Goal: Task Accomplishment & Management: Complete application form

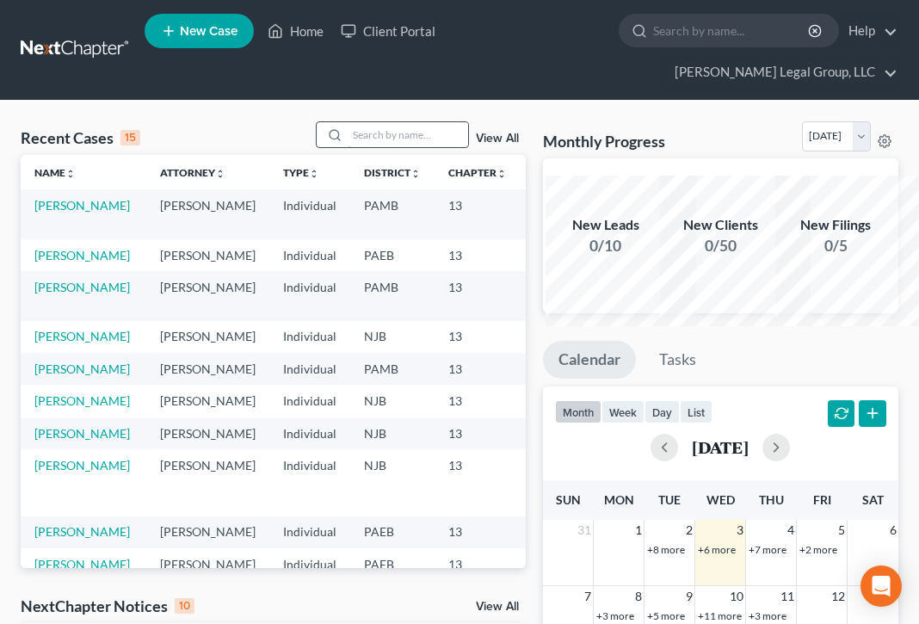
click at [347, 147] on input "search" at bounding box center [407, 134] width 120 height 25
type input "pilgrim"
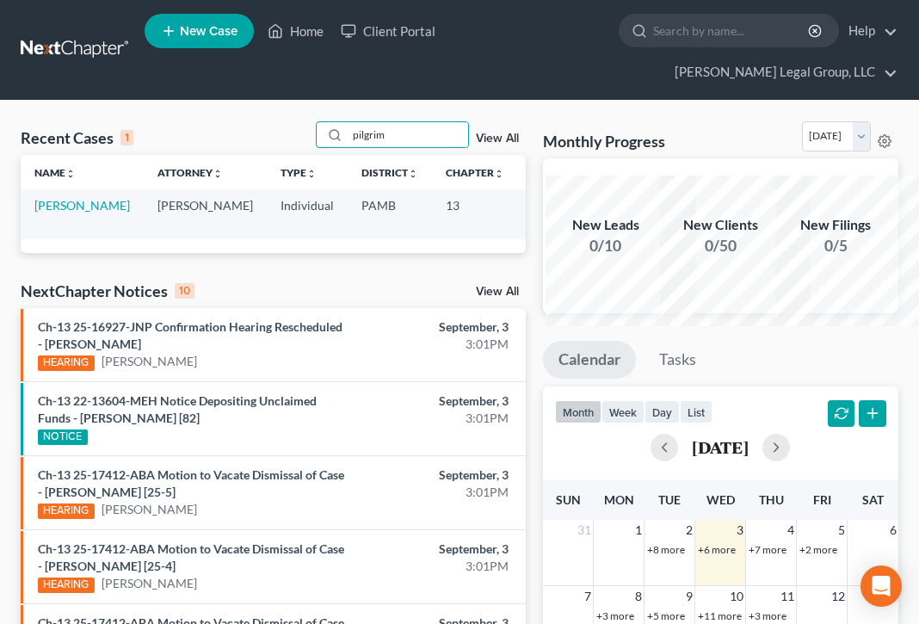
click at [51, 238] on td "[PERSON_NAME]" at bounding box center [82, 213] width 123 height 49
click at [72, 212] on link "[PERSON_NAME]" at bounding box center [81, 205] width 95 height 15
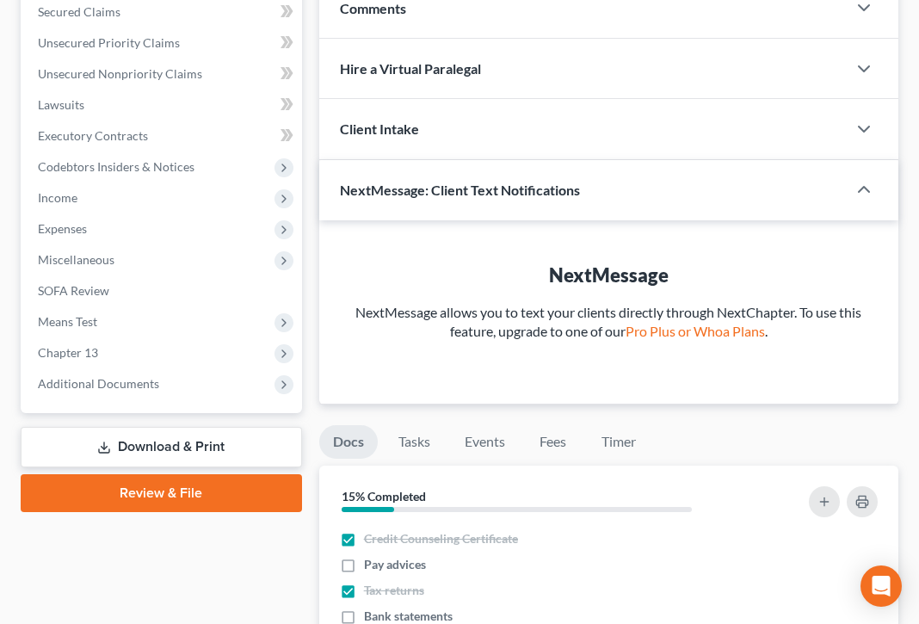
scroll to position [413, 0]
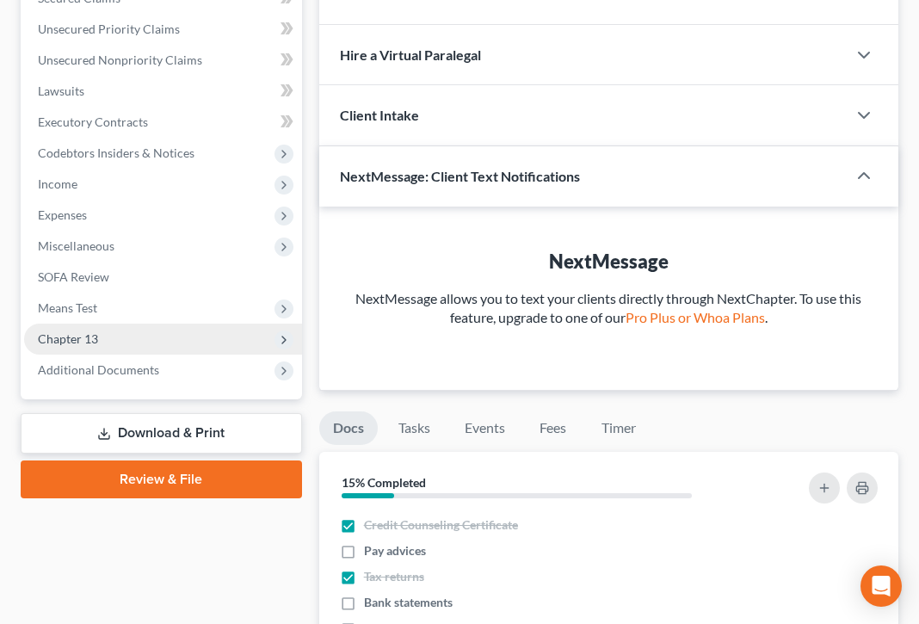
click at [98, 346] on span "Chapter 13" at bounding box center [68, 338] width 60 height 15
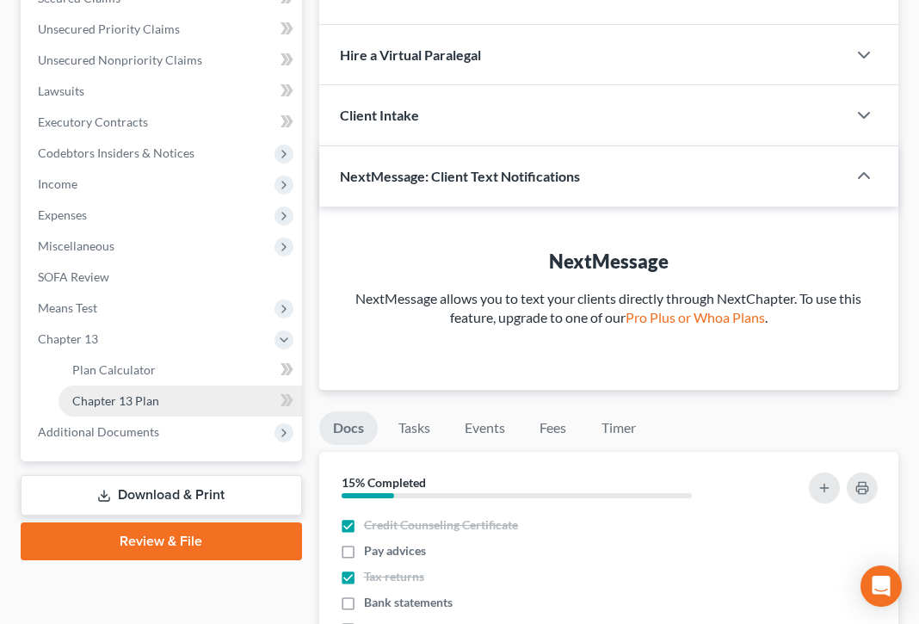
click at [159, 408] on span "Chapter 13 Plan" at bounding box center [115, 400] width 87 height 15
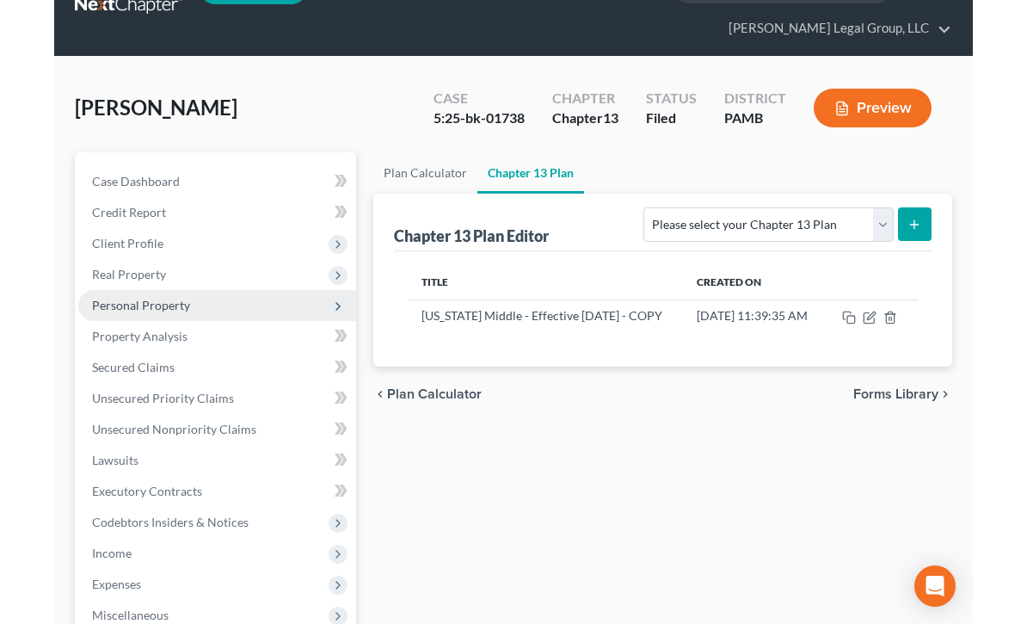
scroll to position [69, 0]
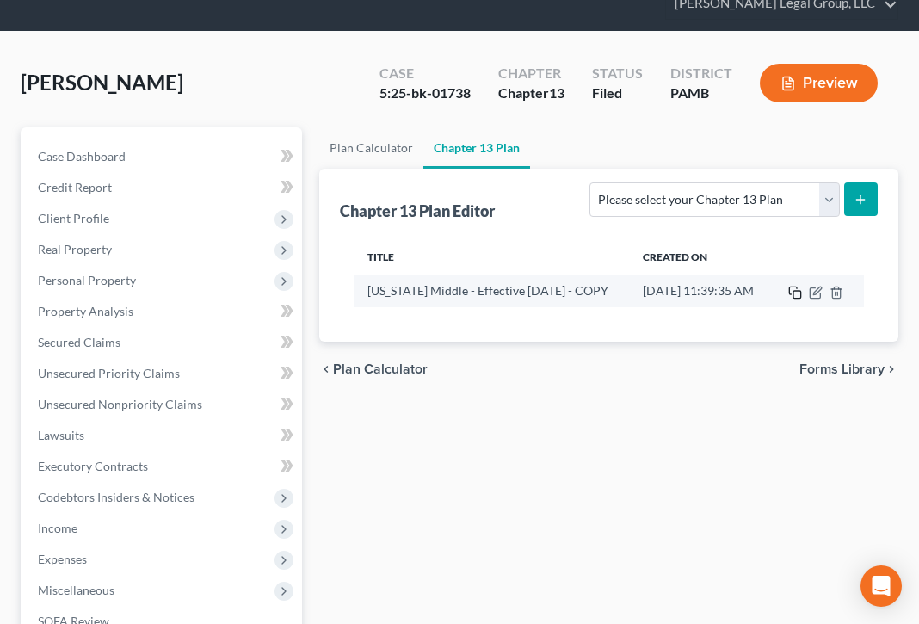
click at [793, 298] on rect "button" at bounding box center [797, 295] width 8 height 8
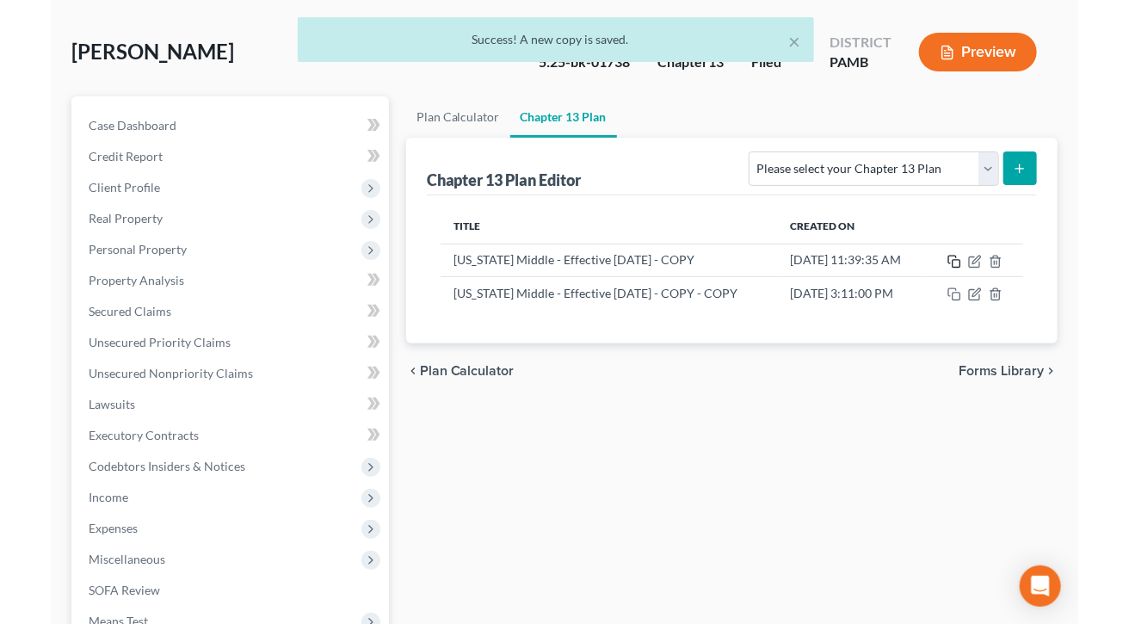
scroll to position [54, 0]
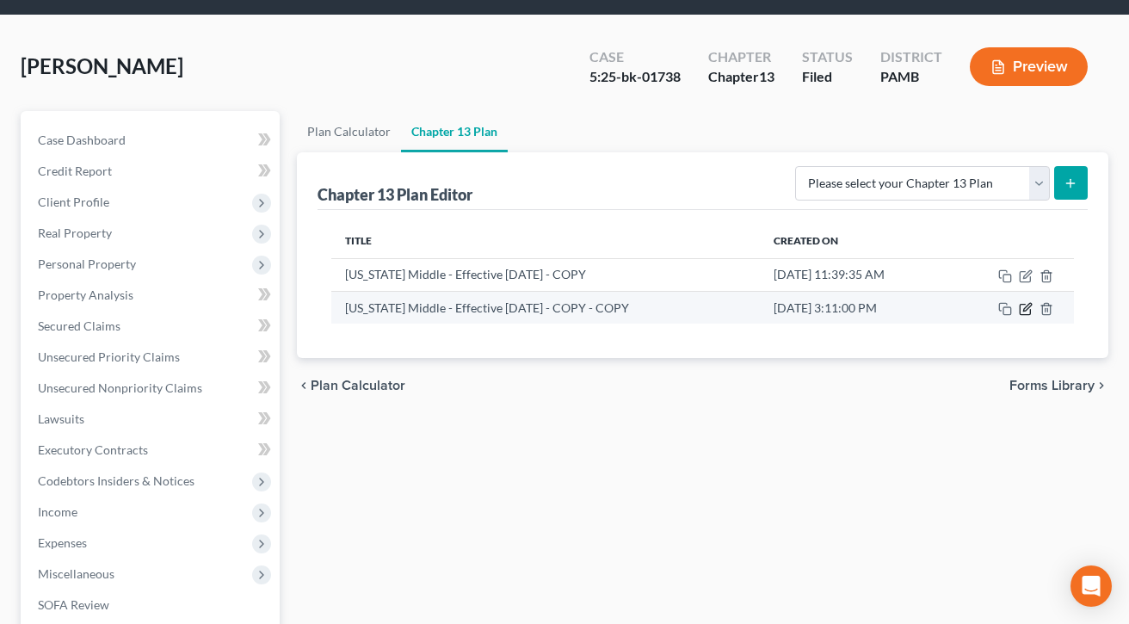
click at [918, 315] on icon "button" at bounding box center [1024, 309] width 10 height 10
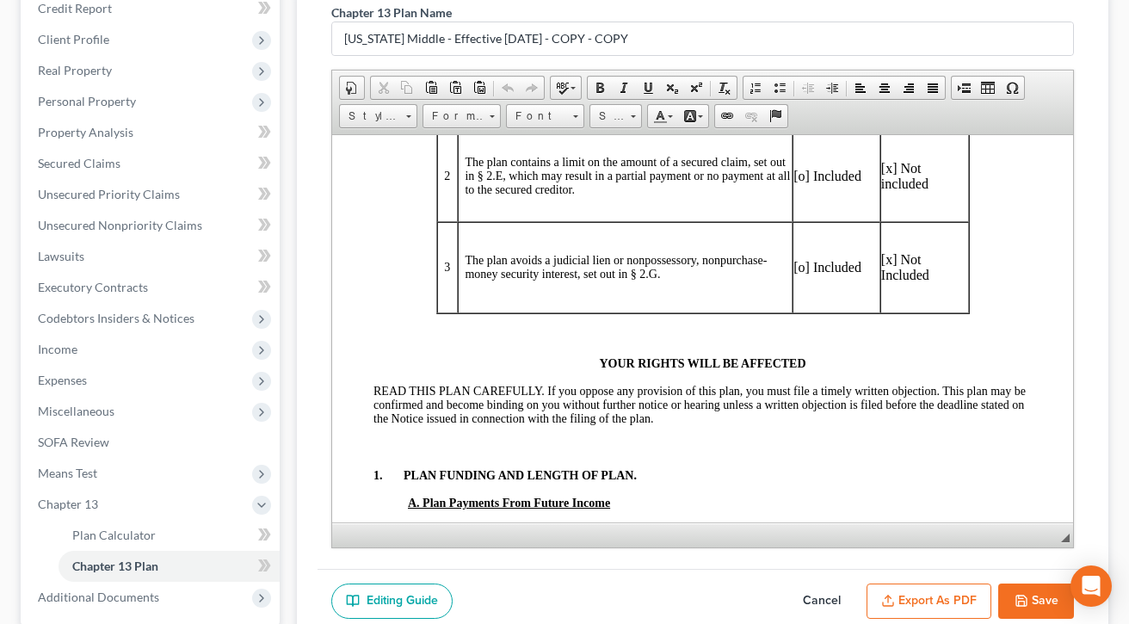
scroll to position [467, 0]
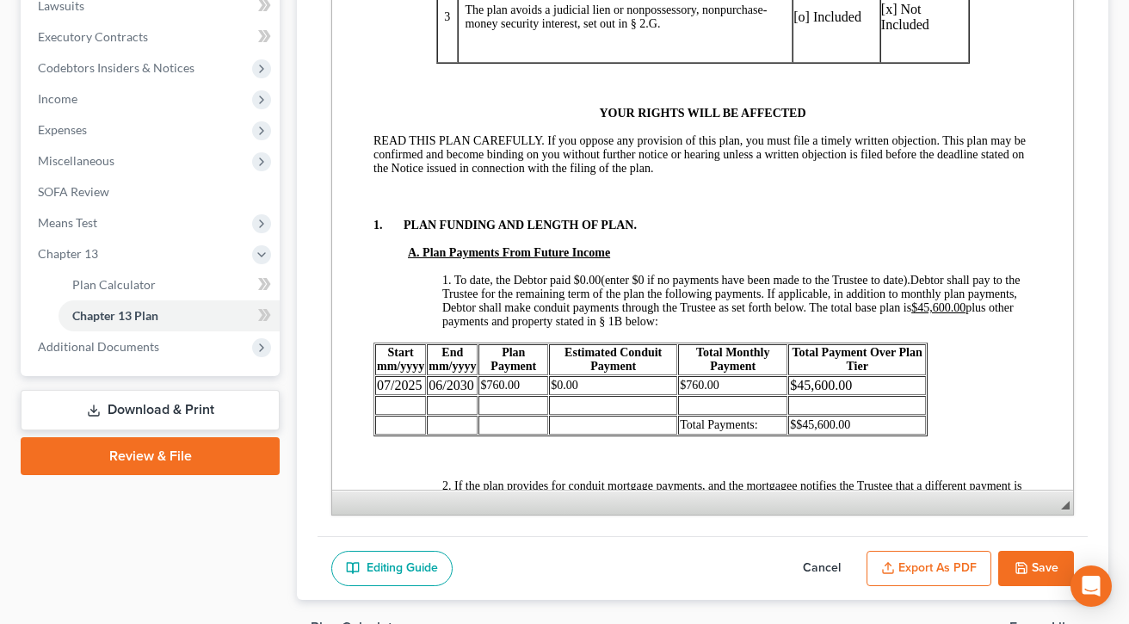
drag, startPoint x: 1385, startPoint y: 237, endPoint x: 1039, endPoint y: 444, distance: 402.7
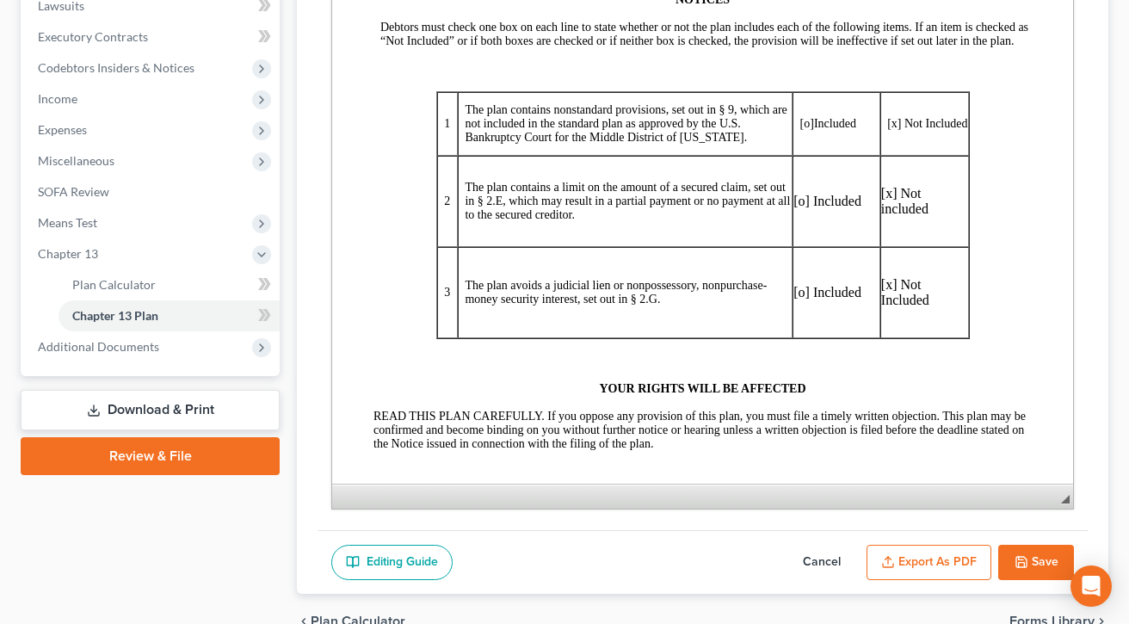
scroll to position [0, 0]
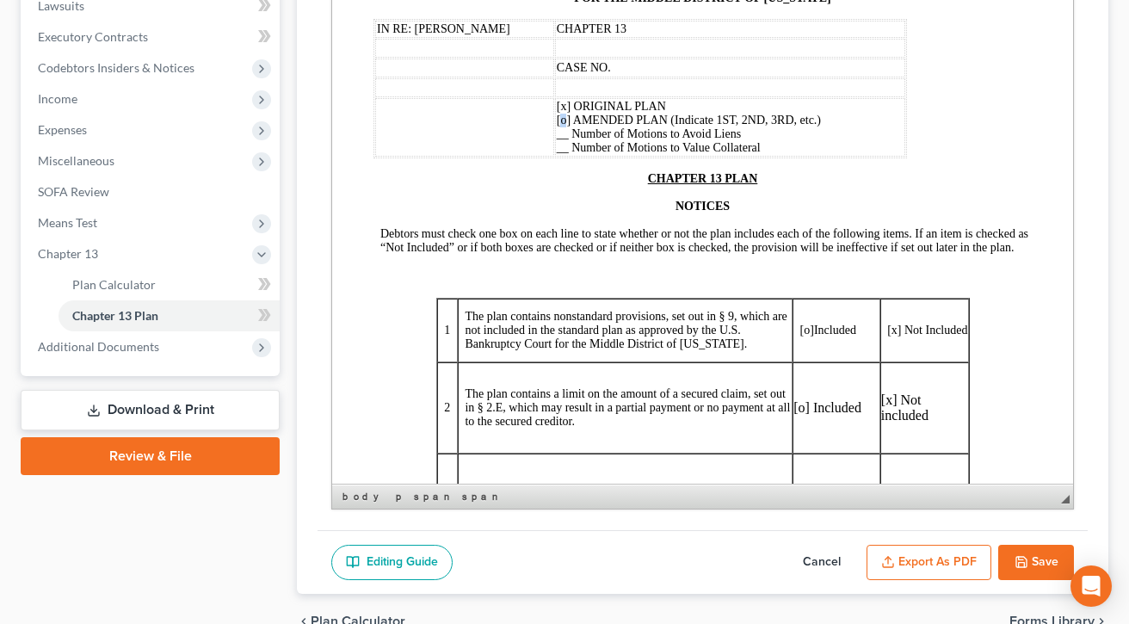
drag, startPoint x: 550, startPoint y: 145, endPoint x: 541, endPoint y: 145, distance: 9.5
click at [557, 145] on span "[x] ORIGINAL PLAN [o] AMENDED PLAN (Indicate 1ST, 2ND, 3RD, etc.) __ Number of …" at bounding box center [689, 127] width 264 height 54
click at [557, 142] on span "[x] ORIGINAL PLAN [x] AMENDED PLAN (Indicate 1ST, 2ND, 3RD, etc.) __ Number of …" at bounding box center [689, 127] width 264 height 54
click at [549, 130] on span "[x] ORIGINAL PLAN [x] 1st AMENDED PLAN (Indicate 1ST, 2ND, 3RD, etc.) __ Number…" at bounding box center [689, 127] width 281 height 54
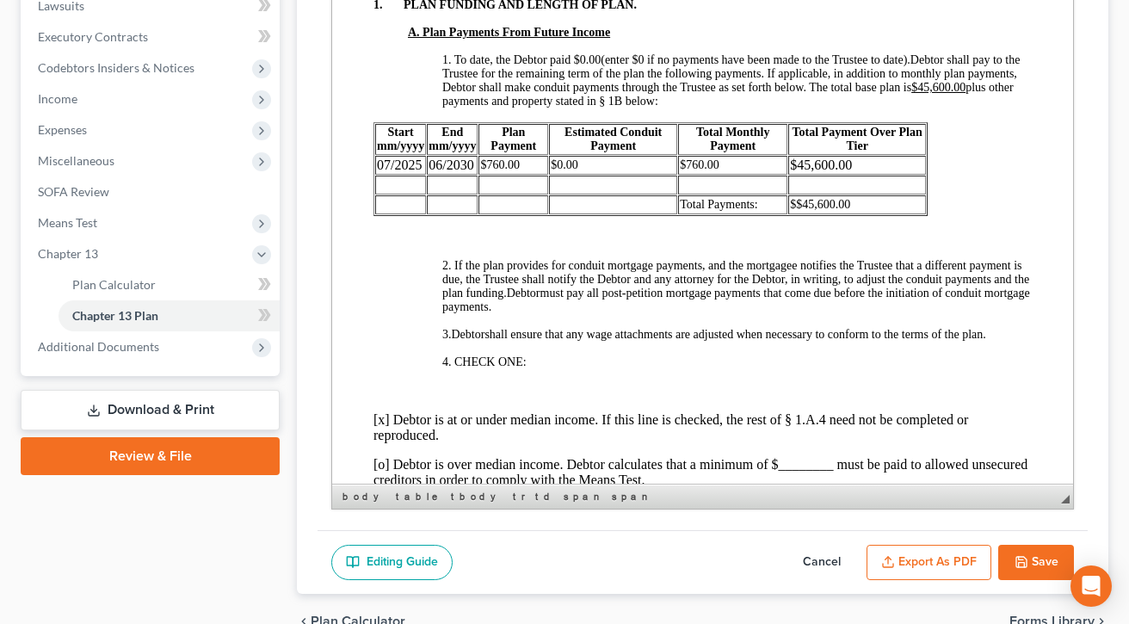
scroll to position [757, 0]
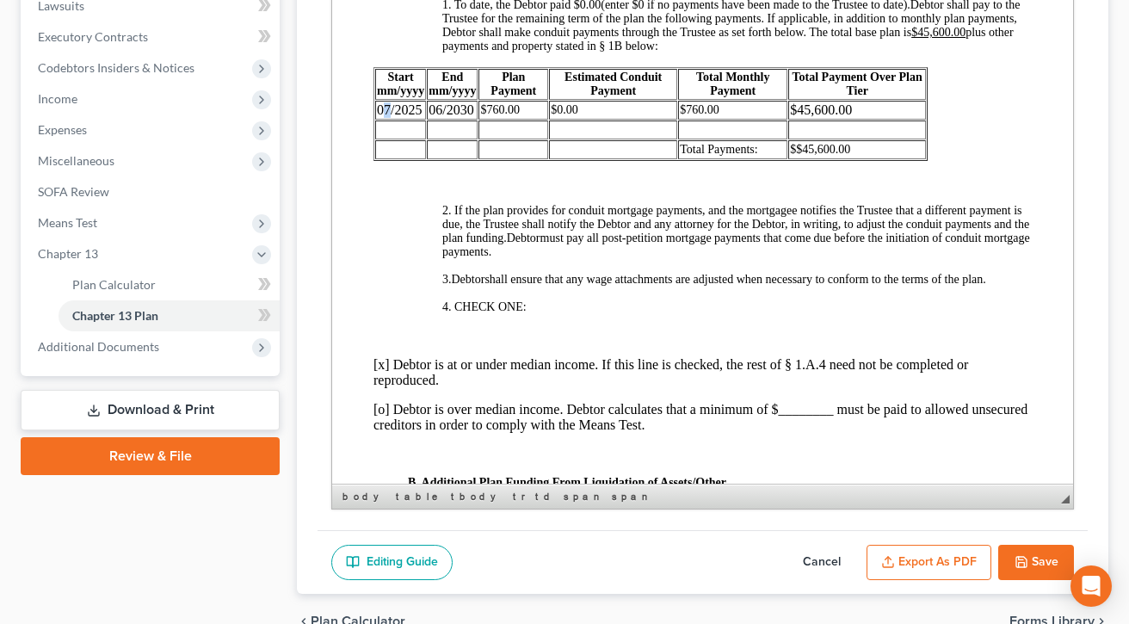
click at [389, 120] on td "07/2025" at bounding box center [400, 110] width 51 height 19
drag, startPoint x: 535, startPoint y: 261, endPoint x: 505, endPoint y: 258, distance: 30.2
click at [505, 116] on span "$760.00" at bounding box center [500, 109] width 40 height 13
drag, startPoint x: 723, startPoint y: 255, endPoint x: 695, endPoint y: 261, distance: 28.9
click at [695, 116] on span "$760.00" at bounding box center [700, 109] width 40 height 13
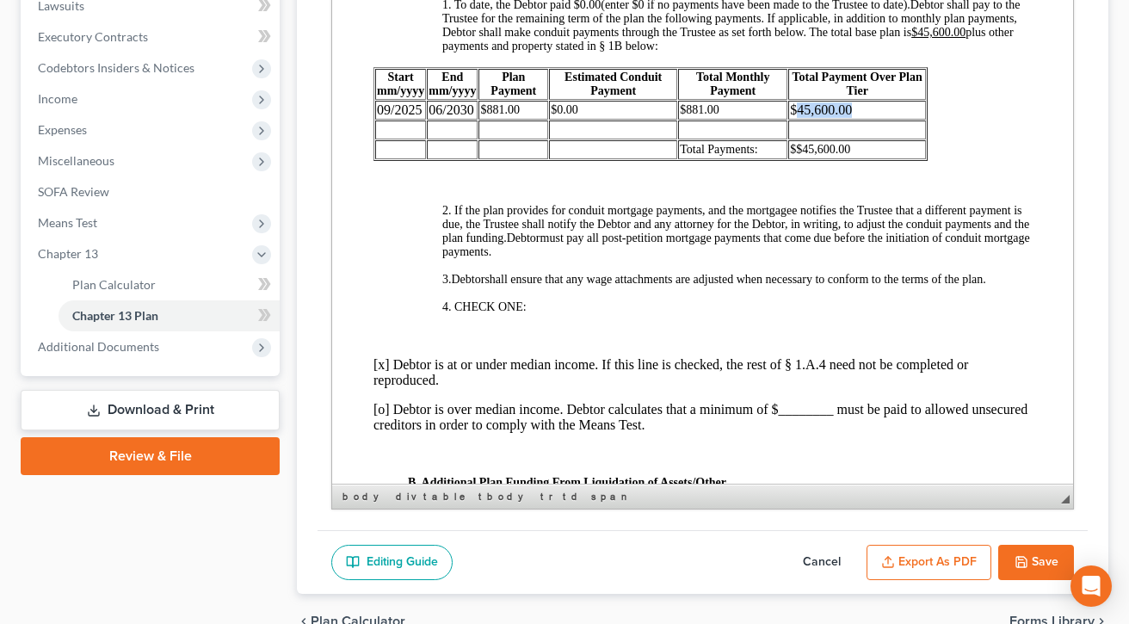
drag, startPoint x: 869, startPoint y: 262, endPoint x: 803, endPoint y: 268, distance: 66.4
click at [803, 120] on td "$45,600.00" at bounding box center [857, 110] width 138 height 19
click at [850, 156] on span "$$45,600.00" at bounding box center [820, 149] width 60 height 13
drag, startPoint x: 851, startPoint y: 305, endPoint x: 796, endPoint y: 312, distance: 55.5
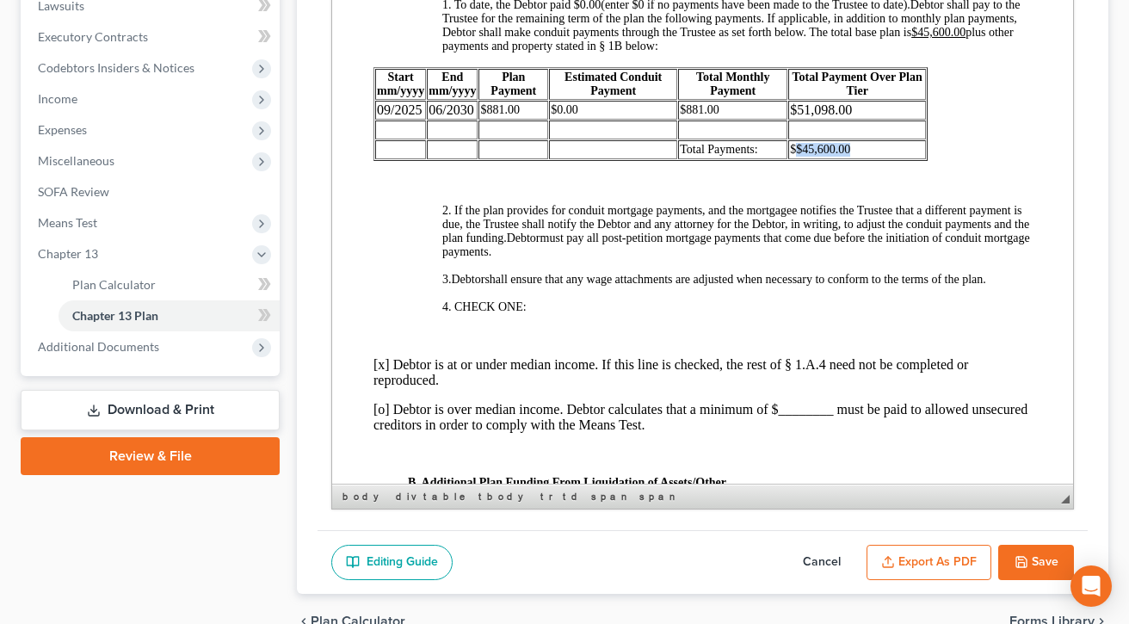
click at [796, 159] on td "$$45,600.00" at bounding box center [857, 149] width 138 height 19
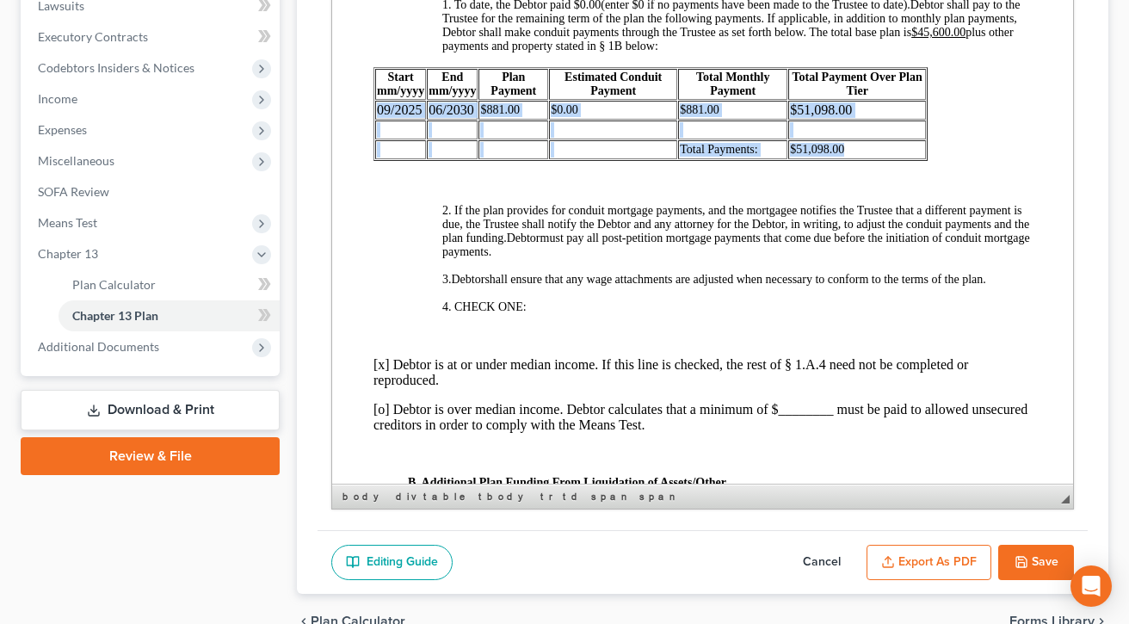
drag, startPoint x: 854, startPoint y: 302, endPoint x: 378, endPoint y: 260, distance: 477.5
click at [378, 159] on tbody "Start mm/ yyyy End mm/ yyyy Plan Payment Estimated Conduit Payment Total Monthl…" at bounding box center [650, 114] width 550 height 90
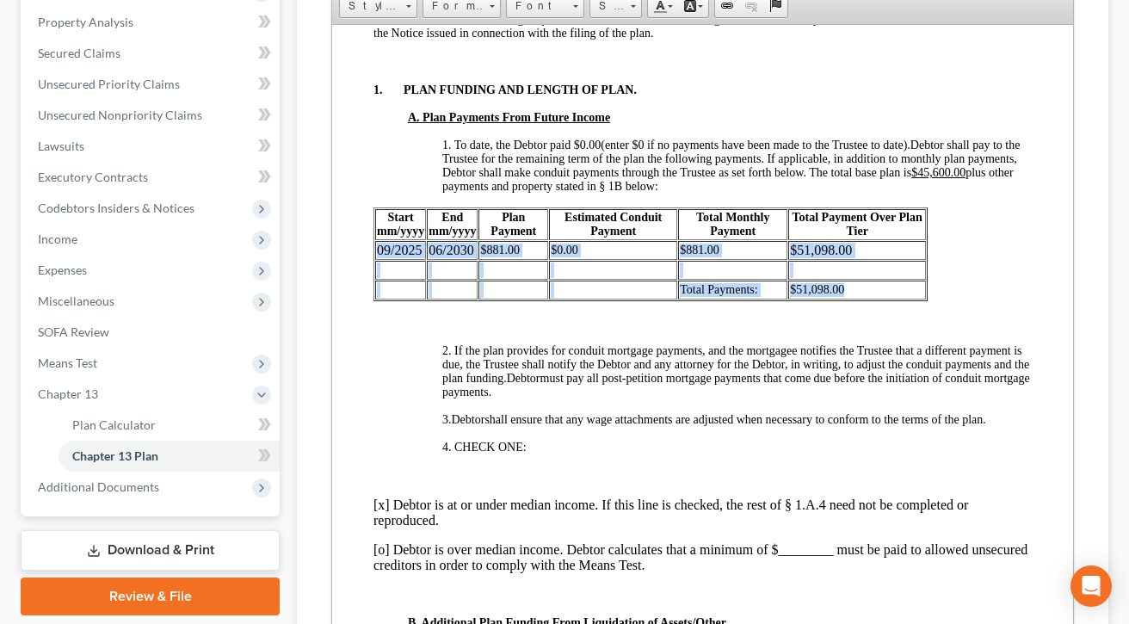
scroll to position [329, 0]
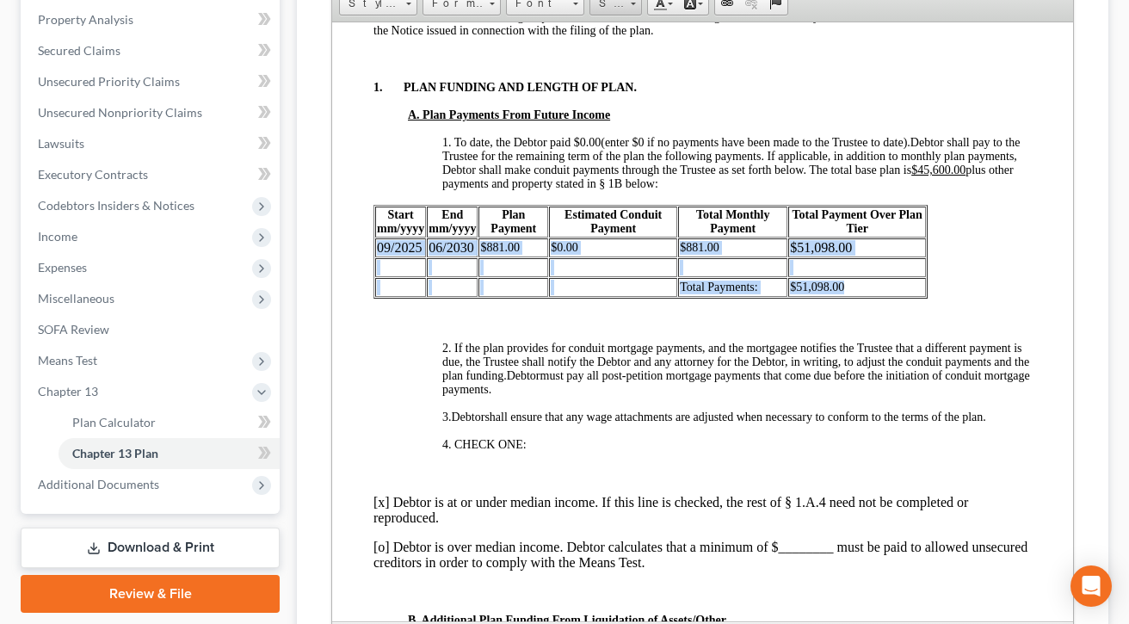
click at [642, 15] on link "Size" at bounding box center [615, 3] width 52 height 24
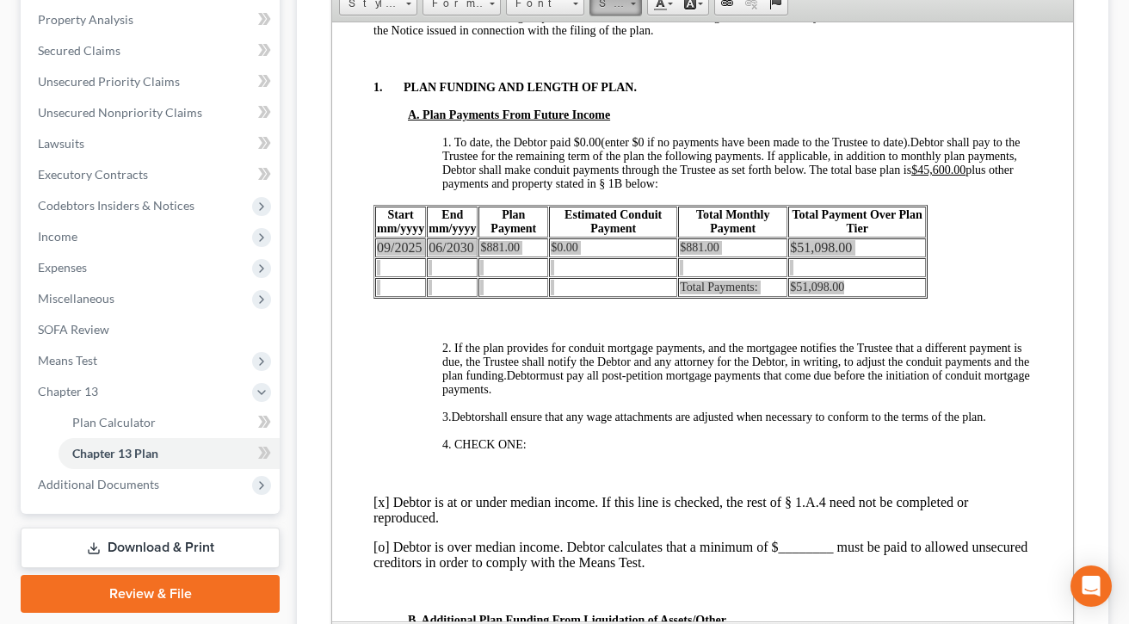
scroll to position [23, 0]
click at [659, 218] on link "14" at bounding box center [651, 206] width 98 height 22
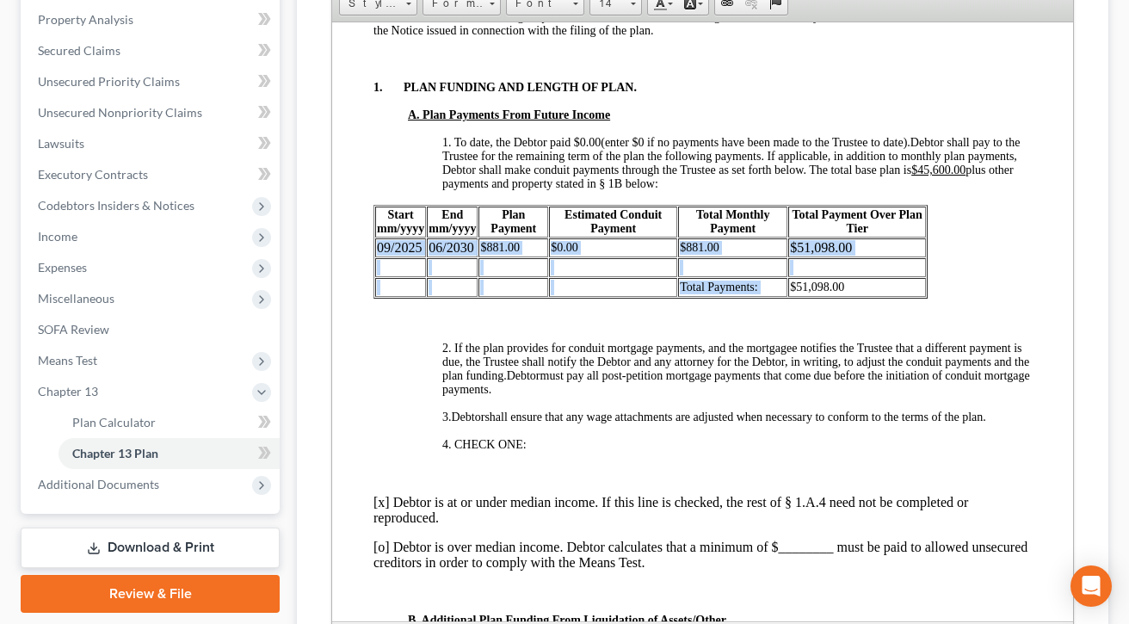
scroll to position [0, 0]
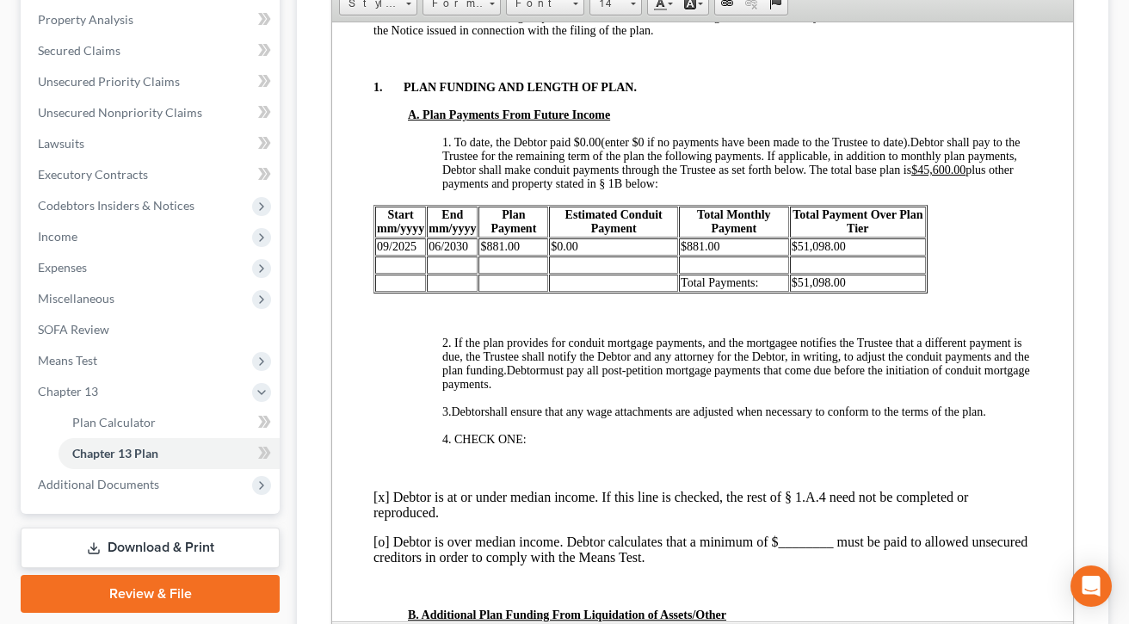
click at [798, 121] on p "A. Plan Payments From Future Income" at bounding box center [720, 115] width 624 height 14
click at [578, 148] on span "1. To date, the Debtor paid $ 0.00 (enter $0 if no payments have been made to t…" at bounding box center [676, 141] width 468 height 13
drag, startPoint x: 492, startPoint y: 327, endPoint x: 461, endPoint y: 332, distance: 31.4
click at [461, 189] on u "$45,600.00" at bounding box center [477, 182] width 54 height 13
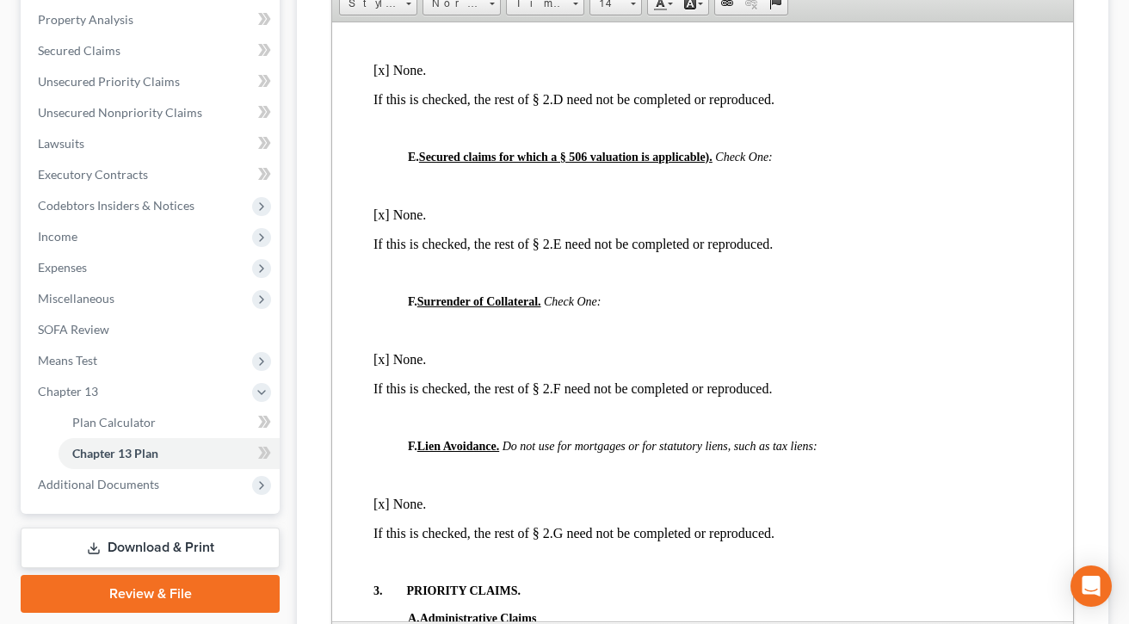
scroll to position [2408, 0]
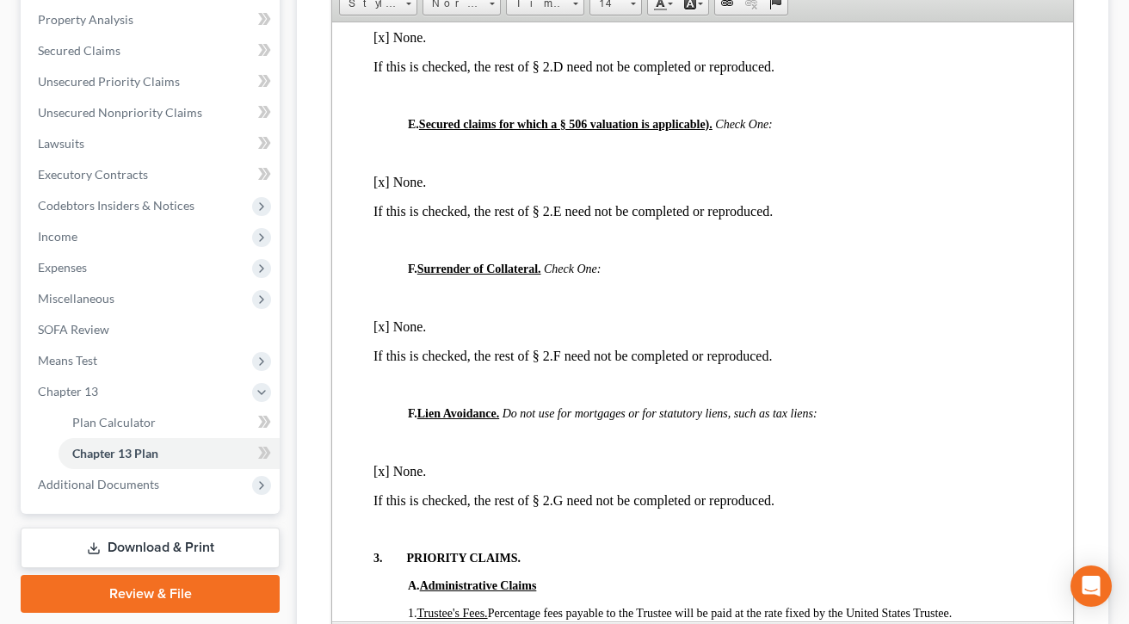
drag, startPoint x: 608, startPoint y: 282, endPoint x: 561, endPoint y: 276, distance: 47.7
drag, startPoint x: 927, startPoint y: 282, endPoint x: 878, endPoint y: 284, distance: 49.1
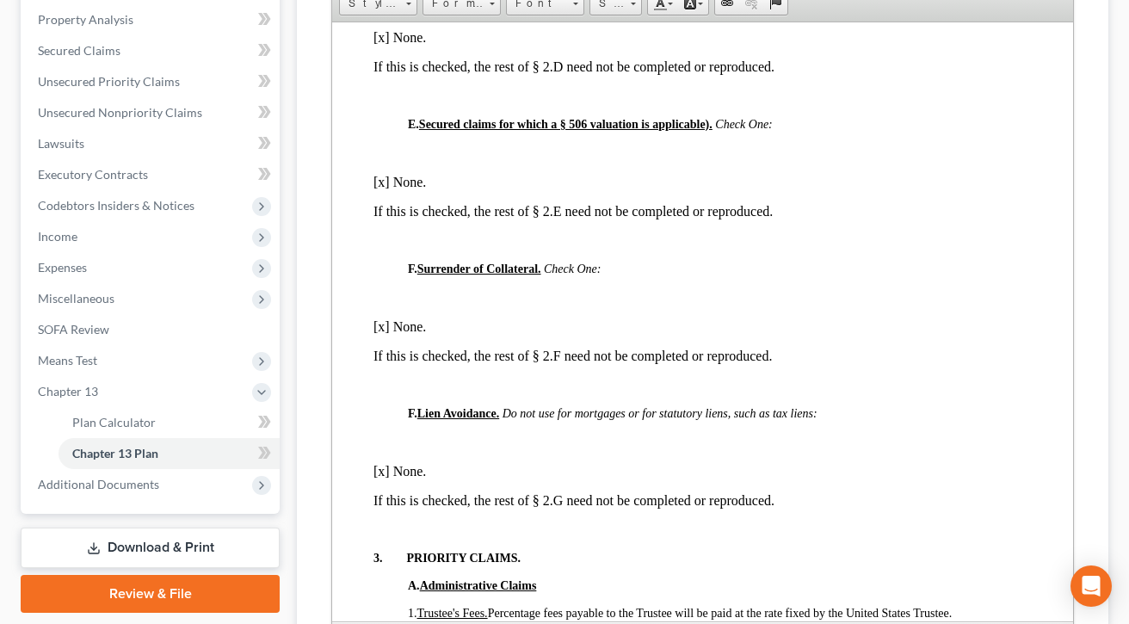
drag, startPoint x: 926, startPoint y: 280, endPoint x: 375, endPoint y: 288, distance: 550.6
click at [636, 5] on span at bounding box center [632, 4] width 5 height 3
click at [624, 147] on link "14" at bounding box center [651, 136] width 98 height 22
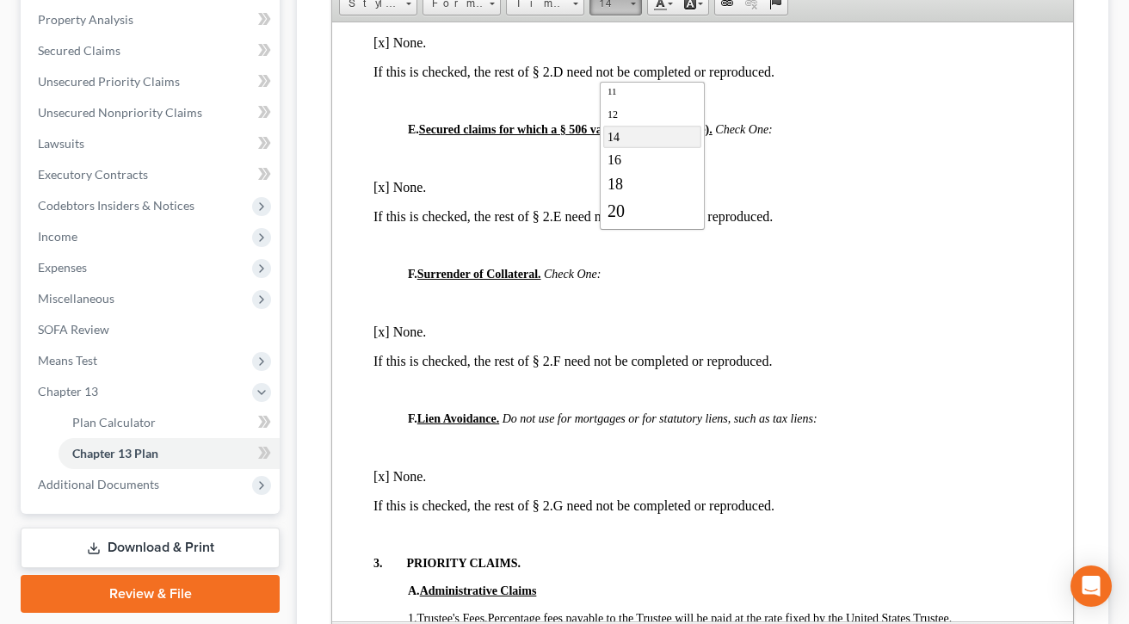
scroll to position [0, 0]
click at [635, 9] on span at bounding box center [632, 1] width 4 height 16
click at [630, 121] on link "12" at bounding box center [651, 112] width 98 height 22
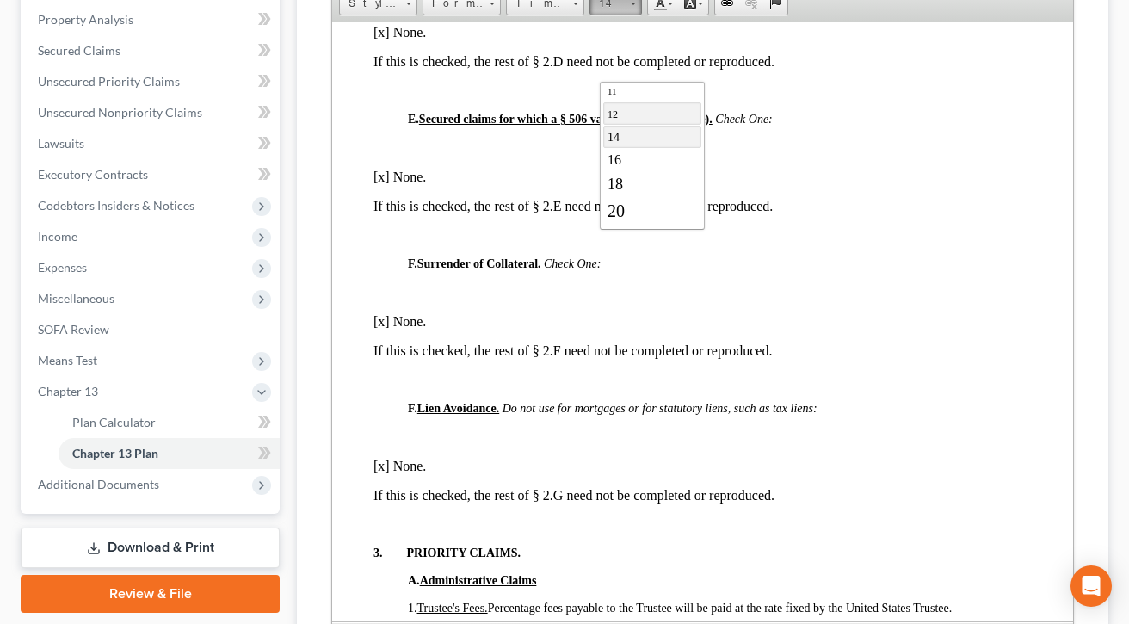
scroll to position [0, 0]
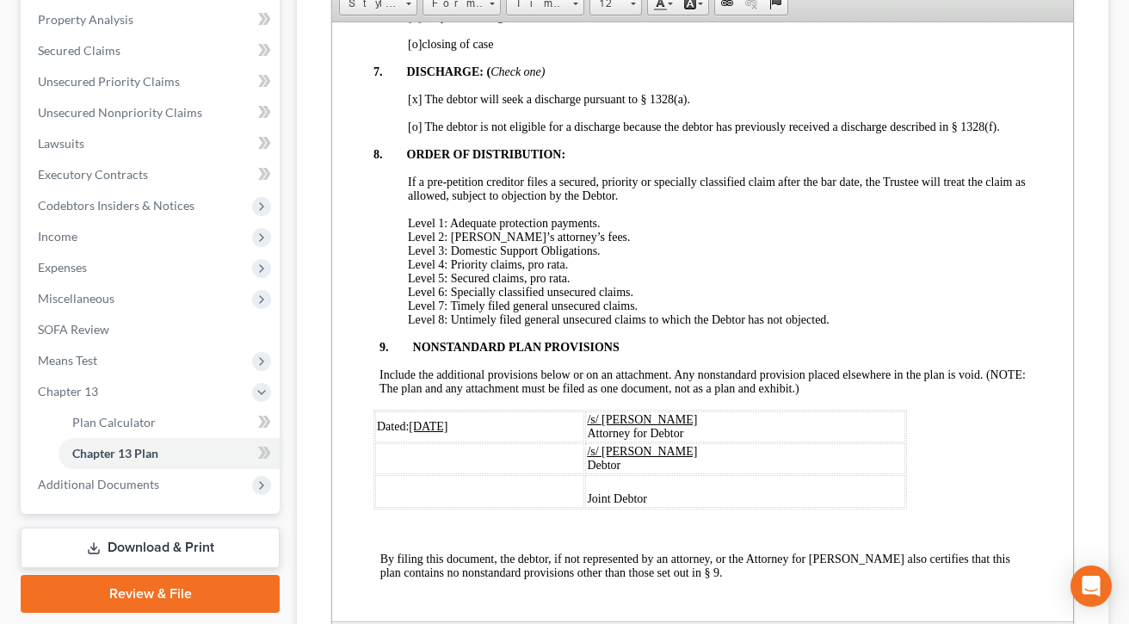
scroll to position [4610, 0]
click at [413, 22] on span "[o]" at bounding box center [415, 15] width 14 height 13
drag, startPoint x: 437, startPoint y: 398, endPoint x: 420, endPoint y: 397, distance: 17.3
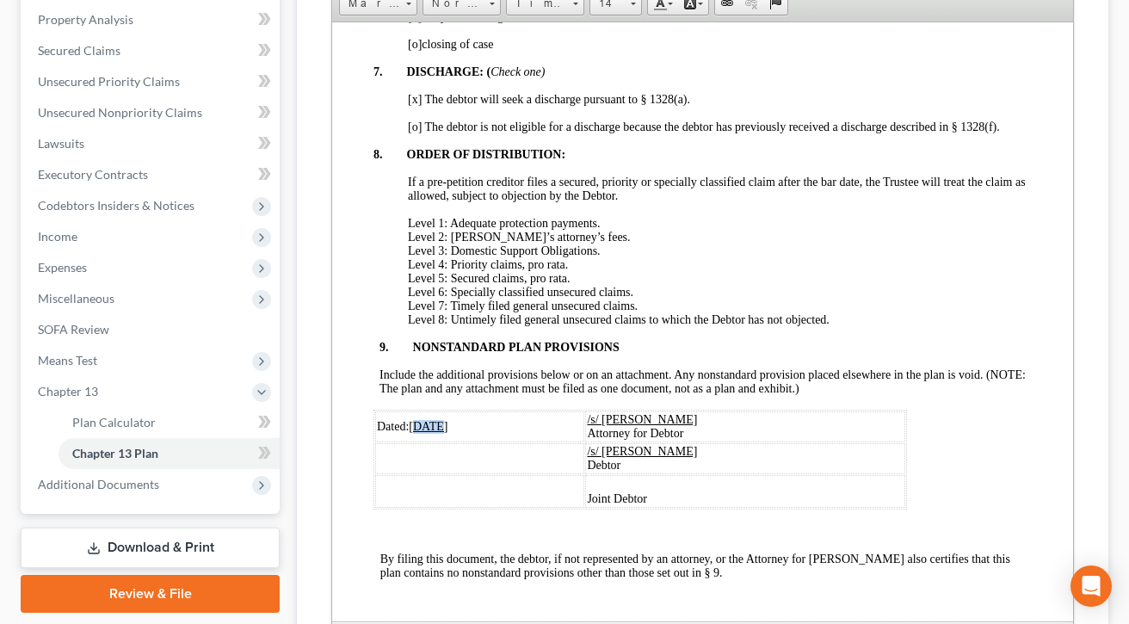
click at [420, 419] on u "[DATE]" at bounding box center [428, 425] width 39 height 13
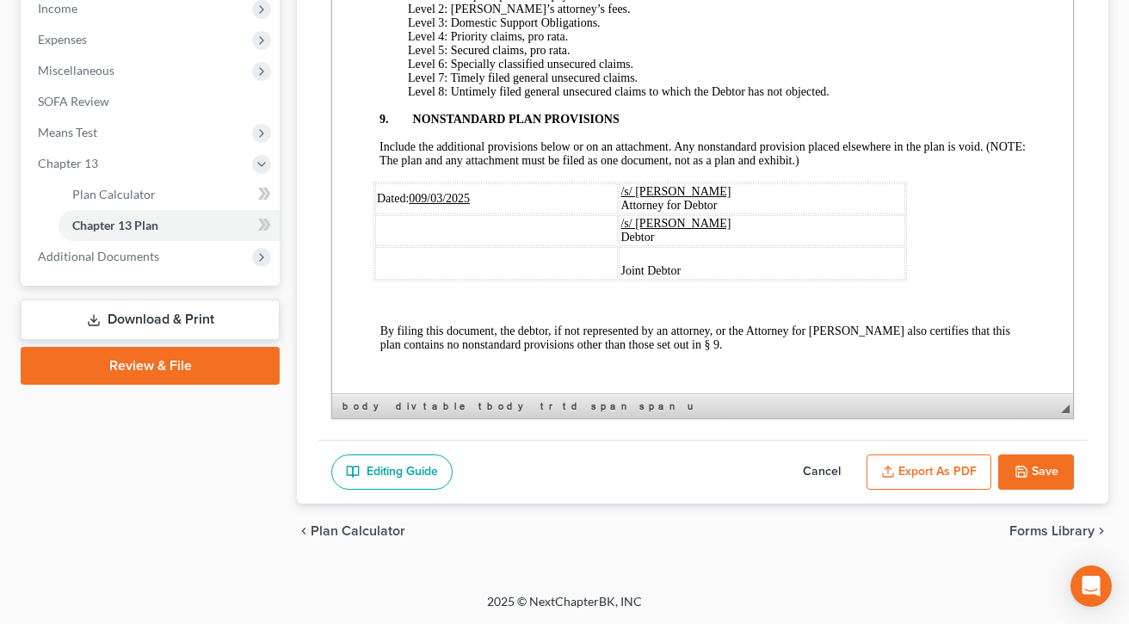
scroll to position [671, 0]
click at [918, 454] on button "Save" at bounding box center [1036, 472] width 76 height 36
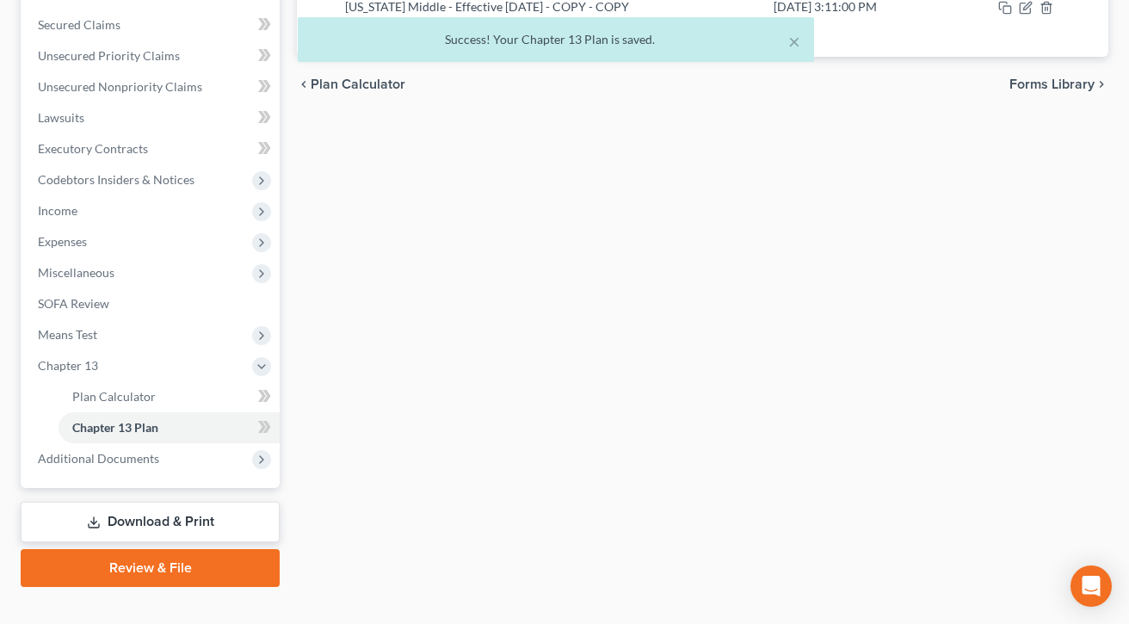
scroll to position [218, 0]
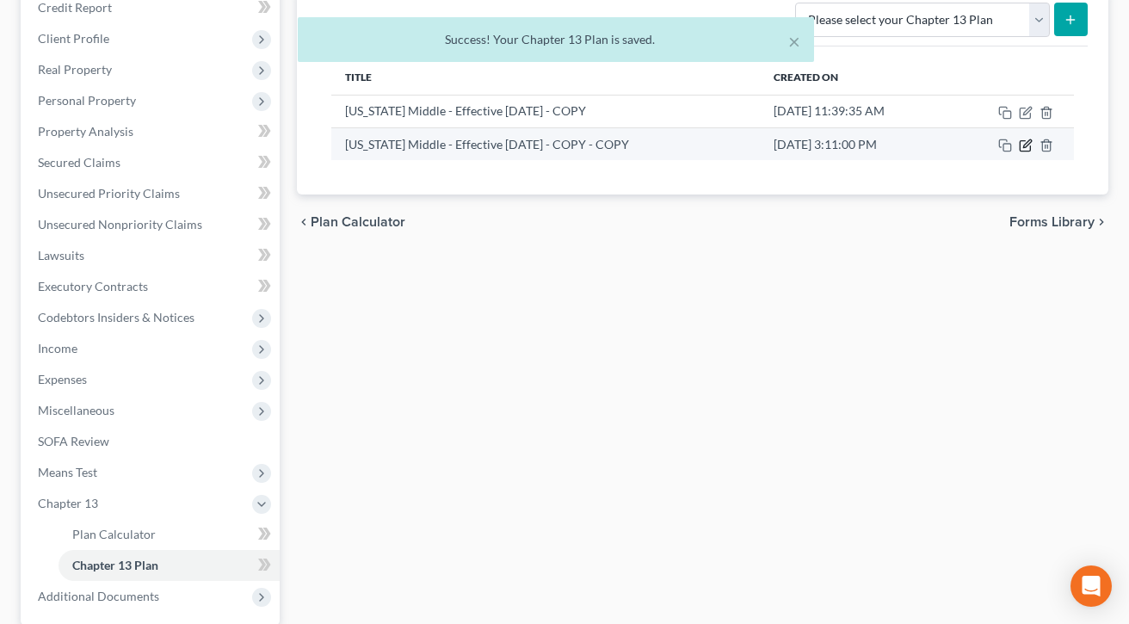
click at [918, 151] on icon "button" at bounding box center [1024, 146] width 10 height 10
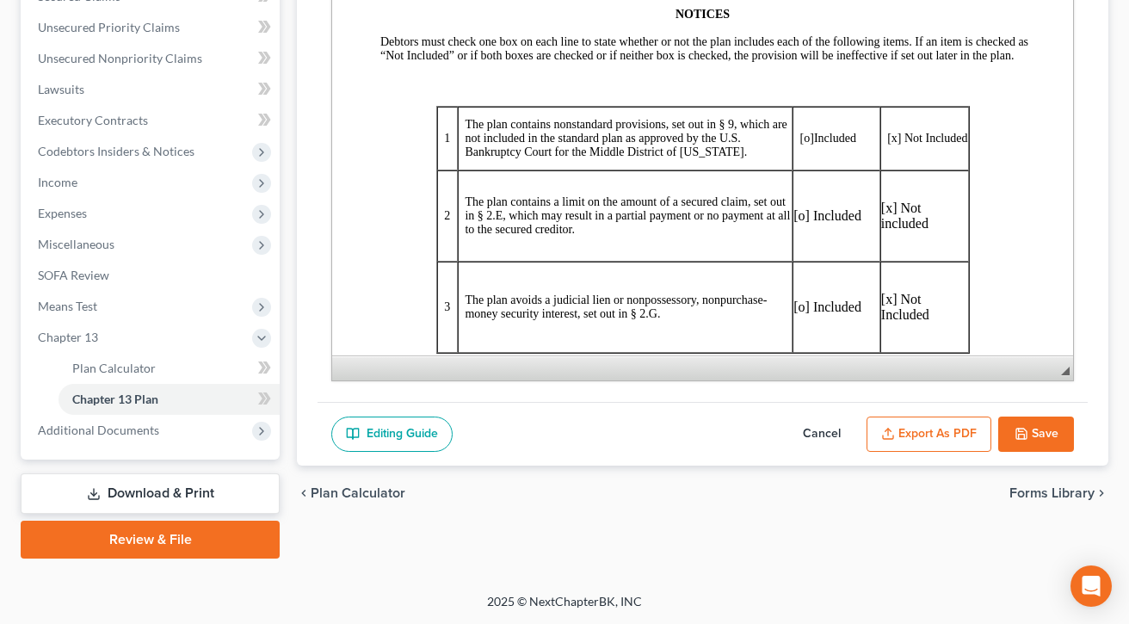
scroll to position [493, 0]
click at [907, 416] on button "Export as PDF" at bounding box center [928, 434] width 125 height 36
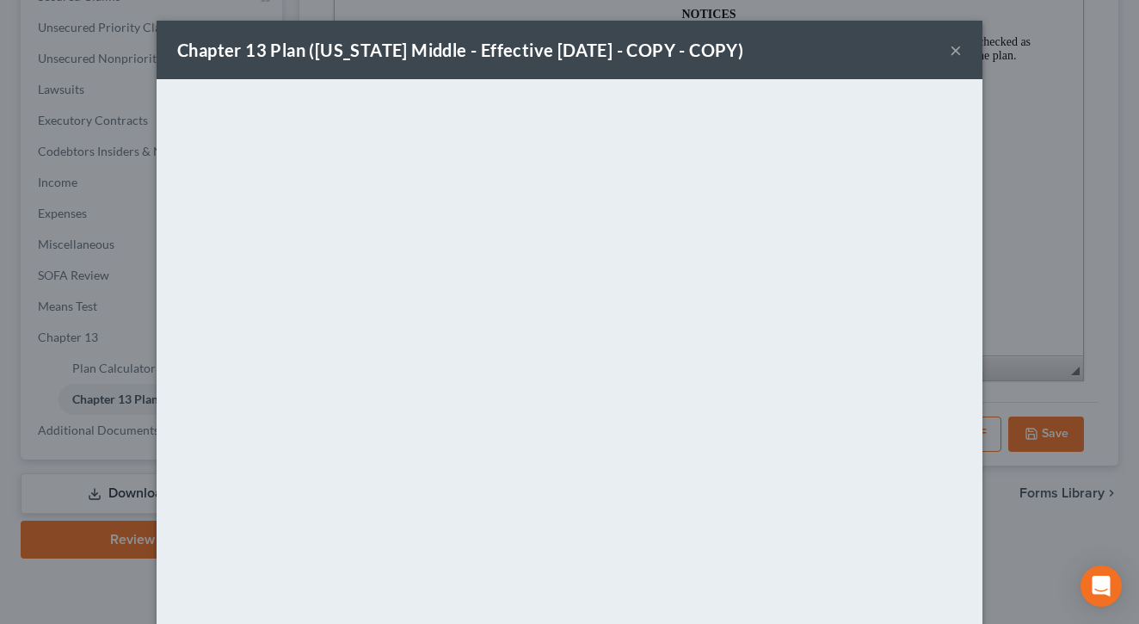
click at [918, 60] on button "×" at bounding box center [956, 50] width 12 height 21
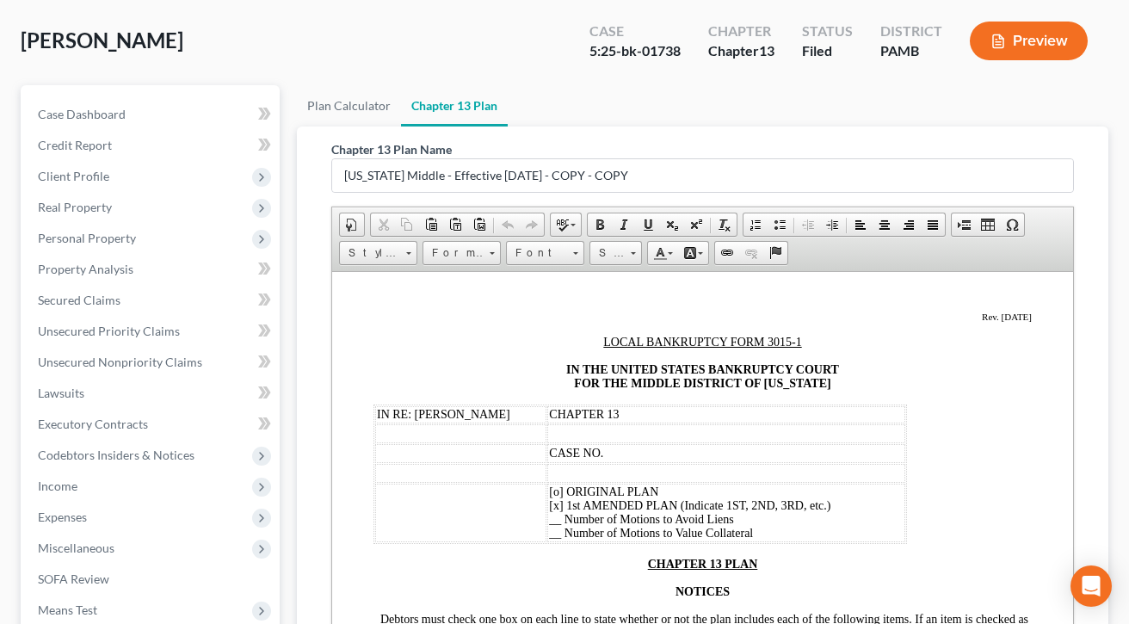
scroll to position [0, 0]
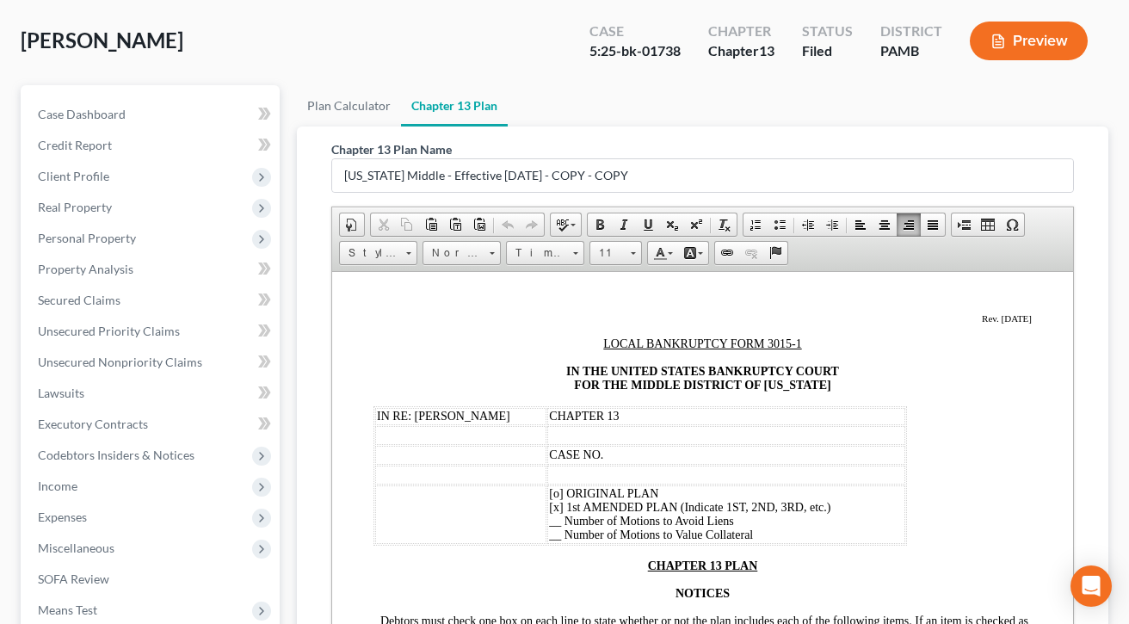
click at [599, 464] on td "CASE NO." at bounding box center [726, 454] width 358 height 19
paste body
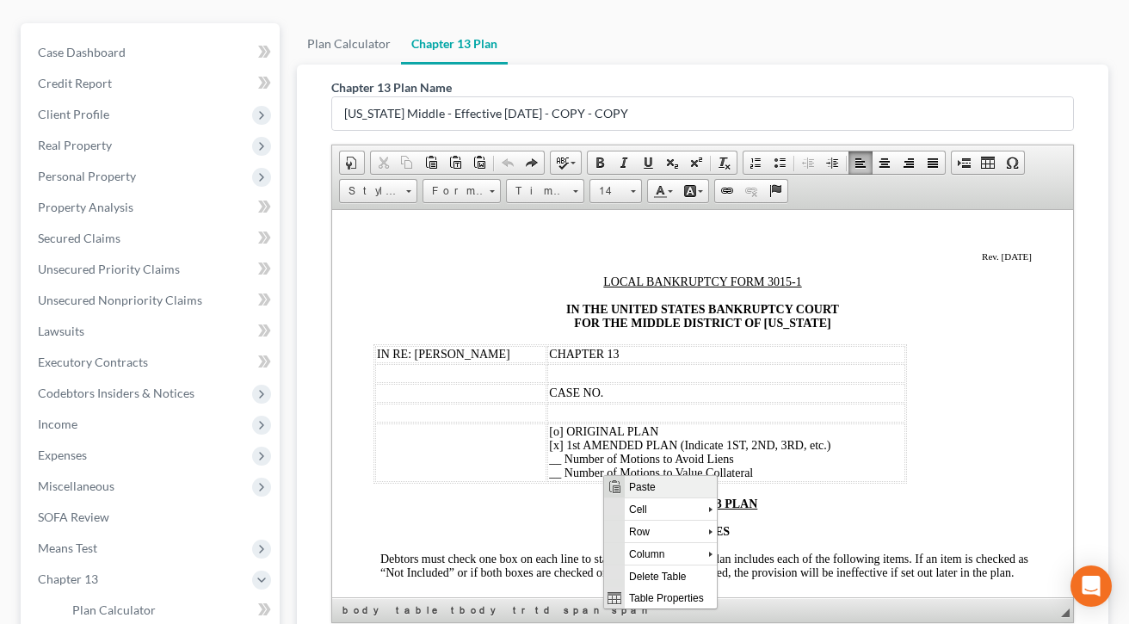
click at [656, 488] on span "Paste" at bounding box center [670, 487] width 92 height 22
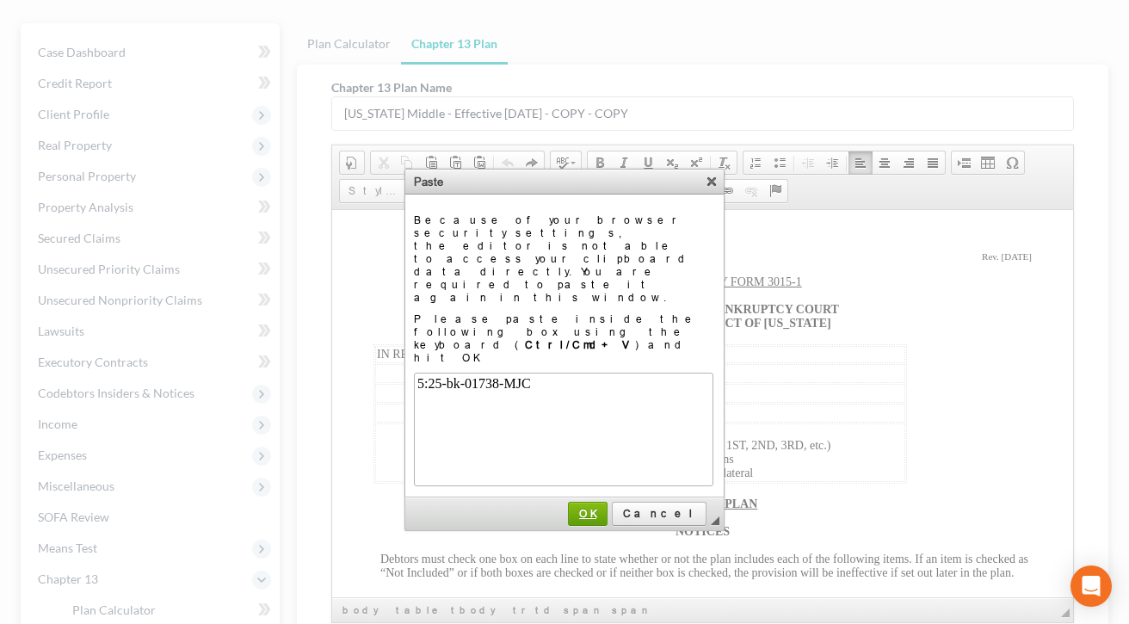
click at [606, 507] on span "OK" at bounding box center [588, 513] width 38 height 13
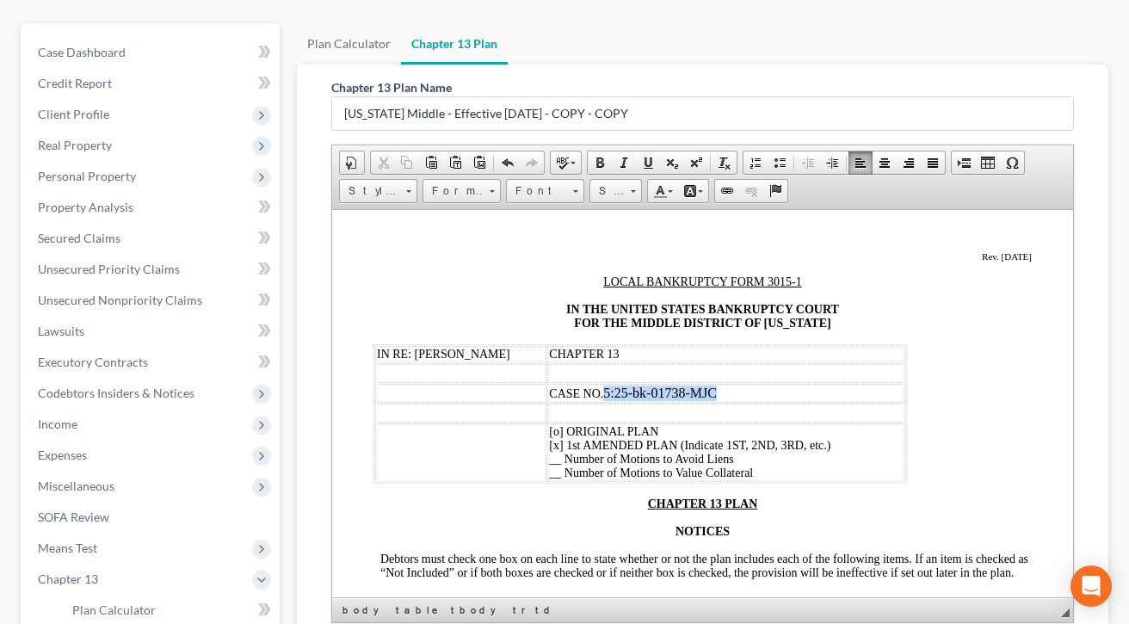
drag, startPoint x: 729, startPoint y: 409, endPoint x: 588, endPoint y: 416, distance: 140.4
click at [588, 402] on td "CASE NO. 5:25-bk-01738-MJC ​" at bounding box center [726, 392] width 358 height 19
click at [635, 197] on span at bounding box center [632, 189] width 4 height 16
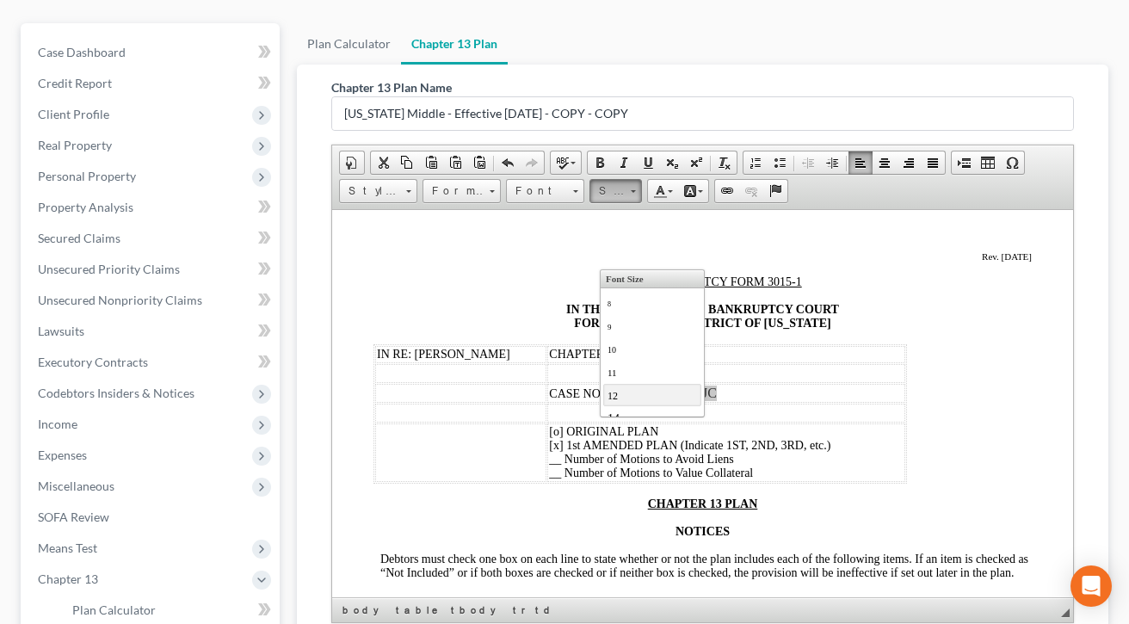
click at [635, 405] on link "12" at bounding box center [651, 394] width 98 height 22
click at [642, 203] on link "12" at bounding box center [615, 191] width 52 height 24
click at [647, 351] on link "14" at bounding box center [651, 342] width 98 height 22
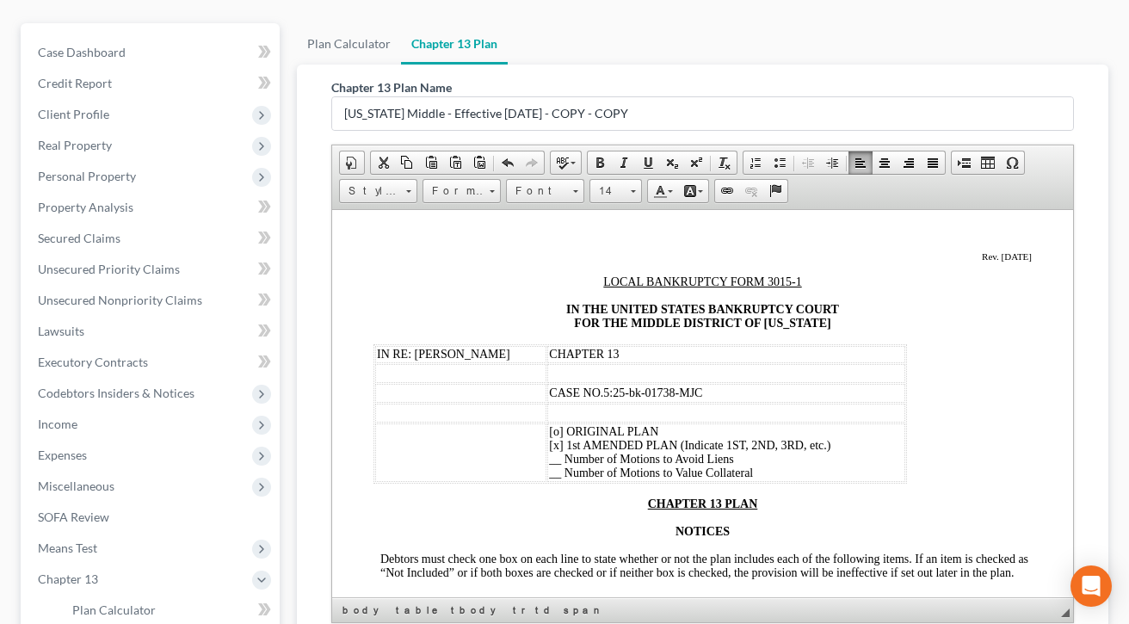
click at [770, 314] on strong "IN THE UNITED STATES BANKRUPTCY COURT FOR THE MIDDLE DISTRICT OF [US_STATE]" at bounding box center [702, 315] width 273 height 27
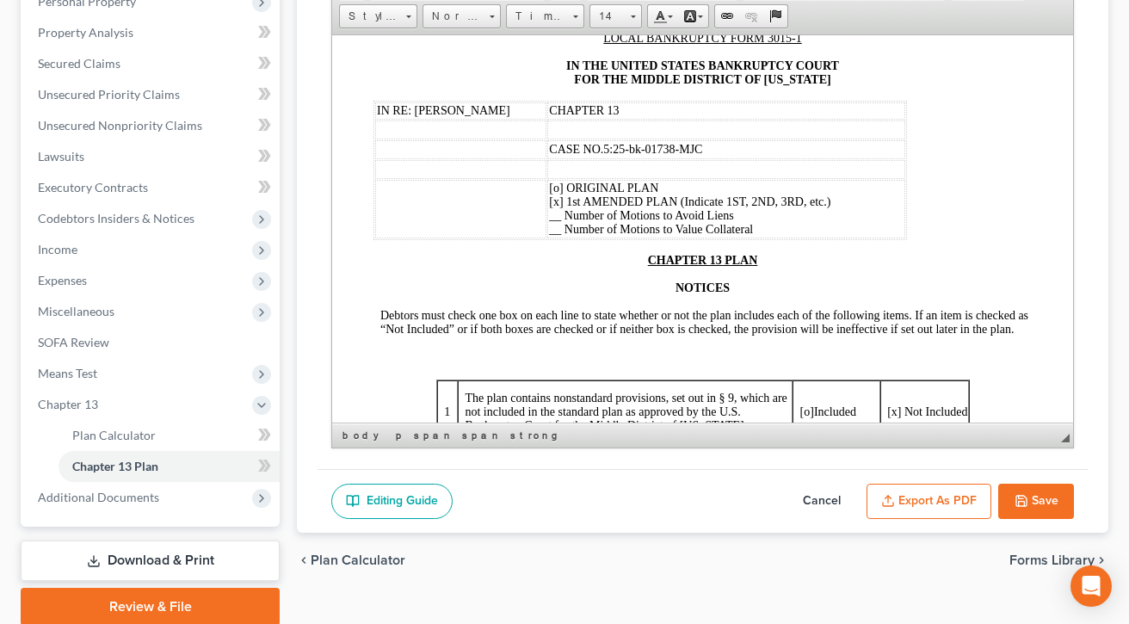
scroll to position [348, 0]
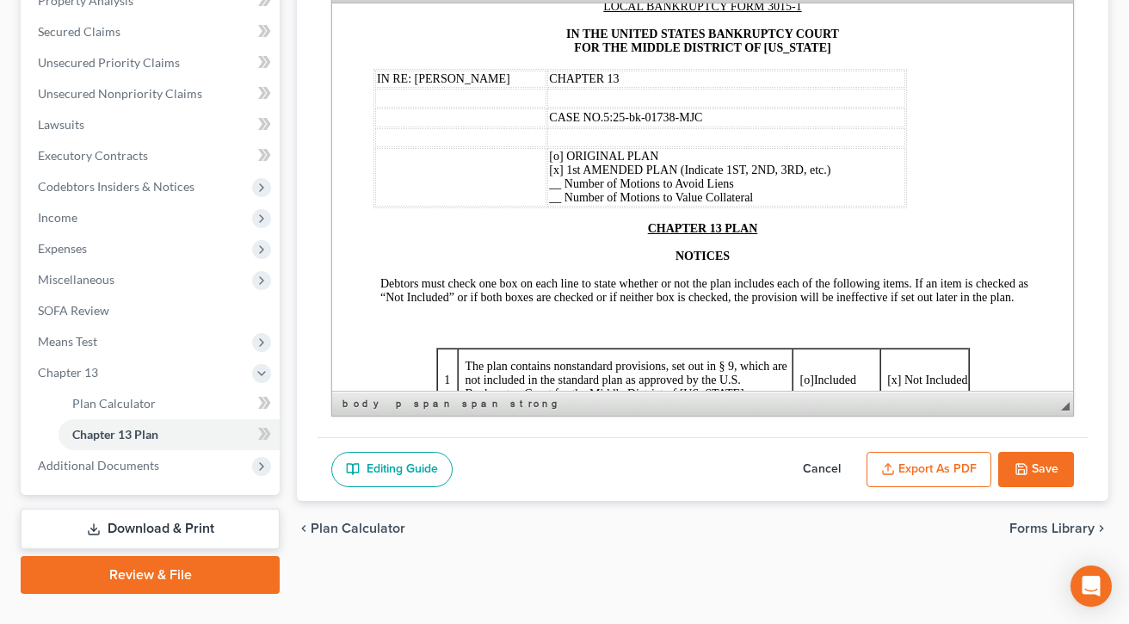
click at [918, 488] on button "Save" at bounding box center [1036, 470] width 76 height 36
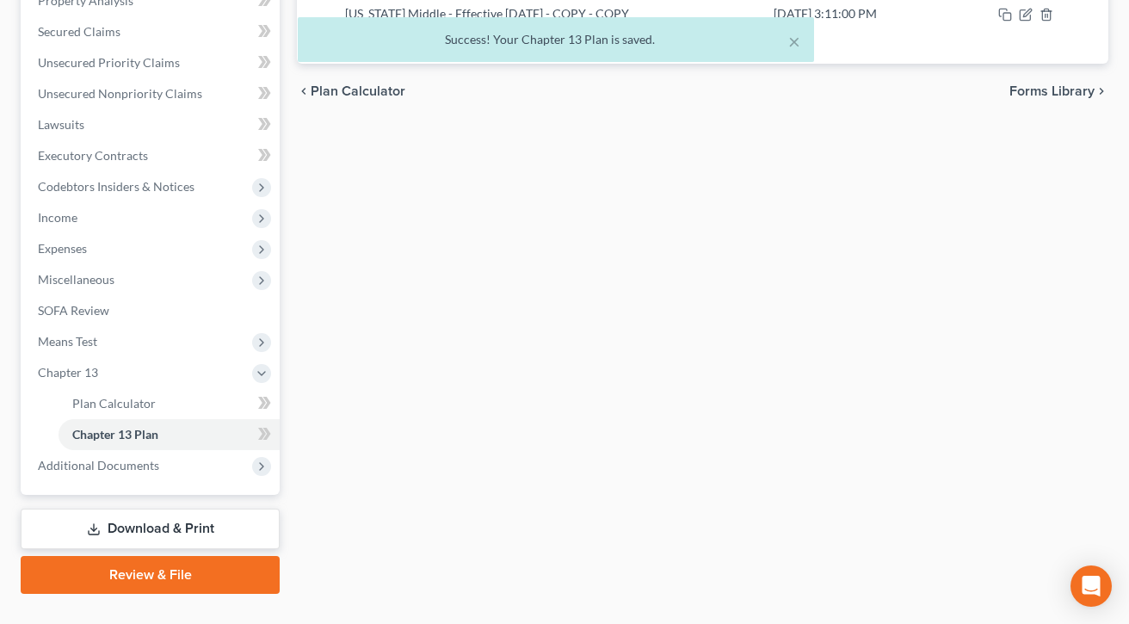
scroll to position [211, 0]
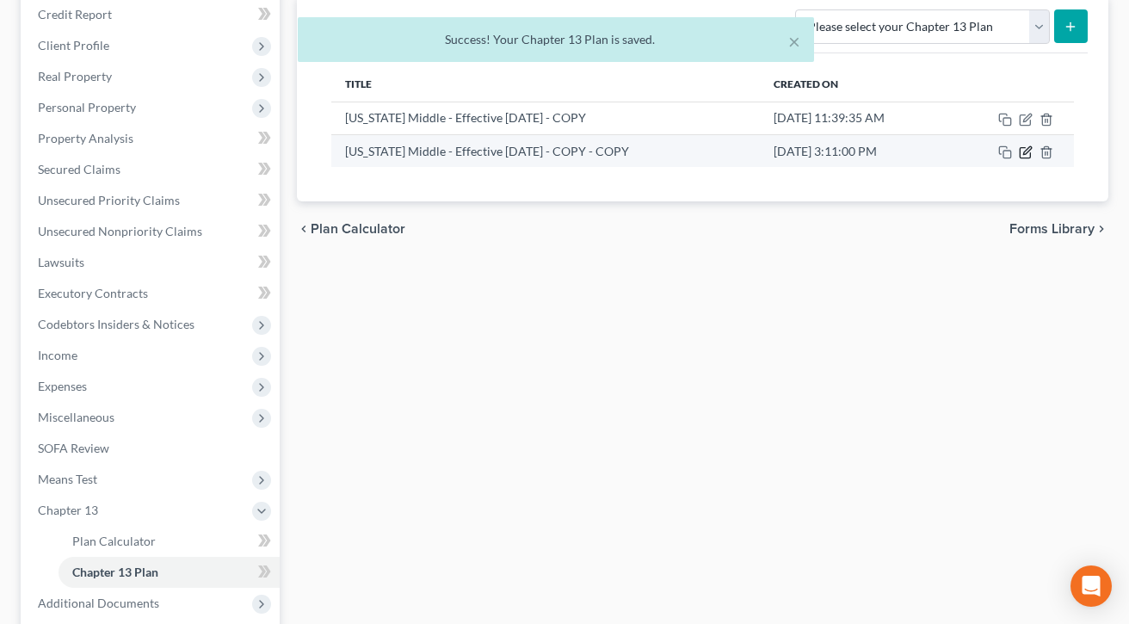
click at [918, 159] on icon "button" at bounding box center [1025, 152] width 14 height 14
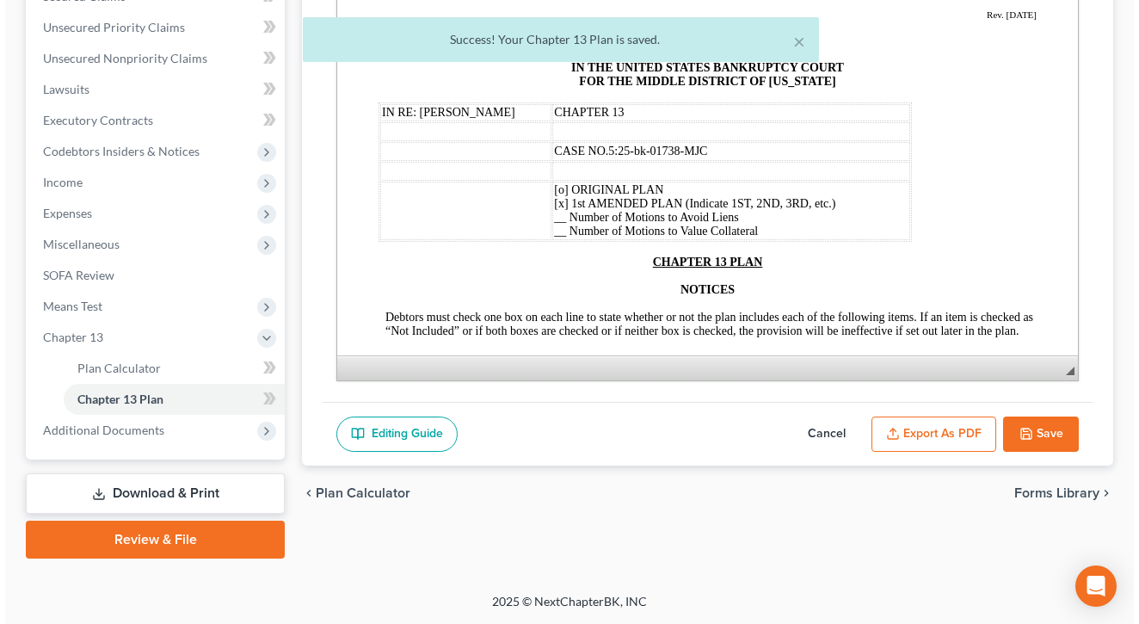
scroll to position [486, 0]
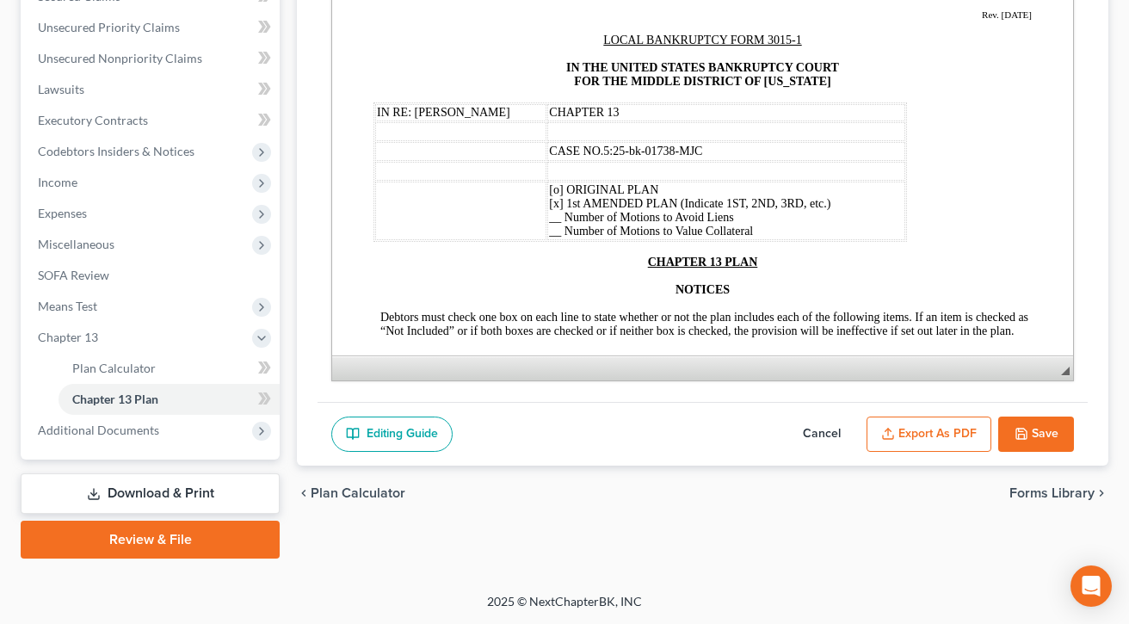
click at [886, 416] on button "Export as PDF" at bounding box center [928, 434] width 125 height 36
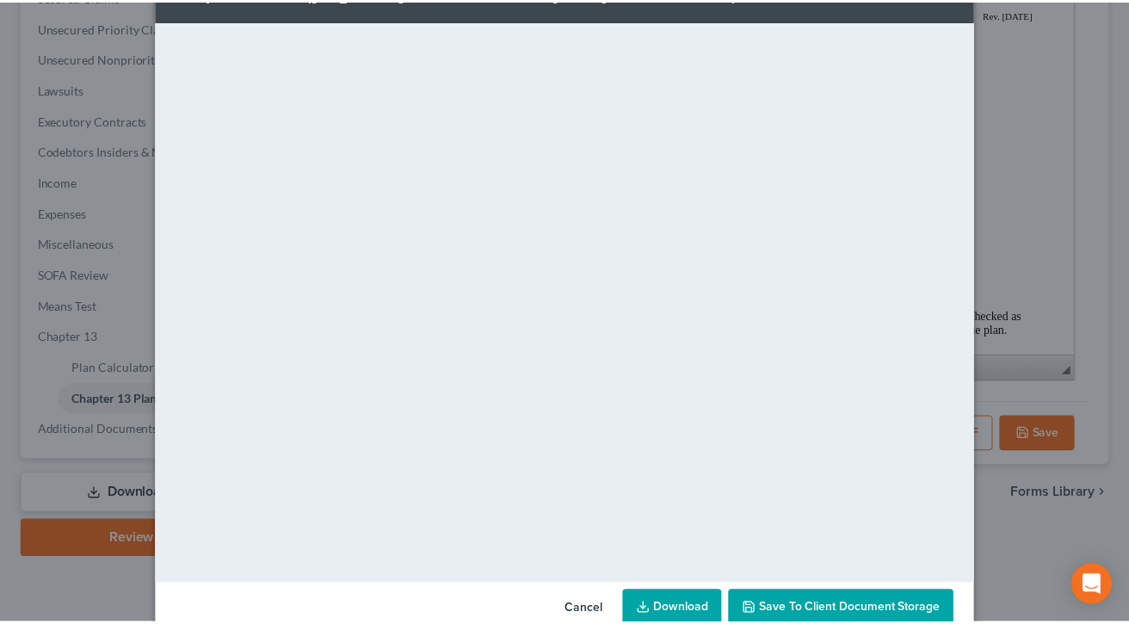
scroll to position [134, 0]
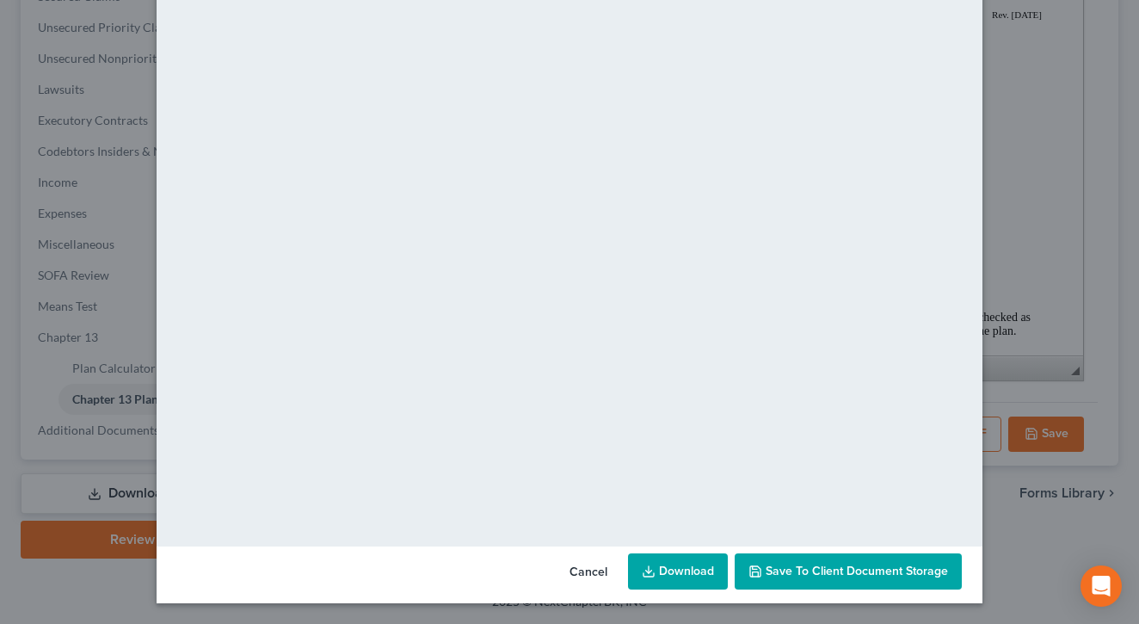
click at [688, 556] on link "Download" at bounding box center [678, 571] width 100 height 36
click at [604, 561] on button "Cancel" at bounding box center [588, 572] width 65 height 34
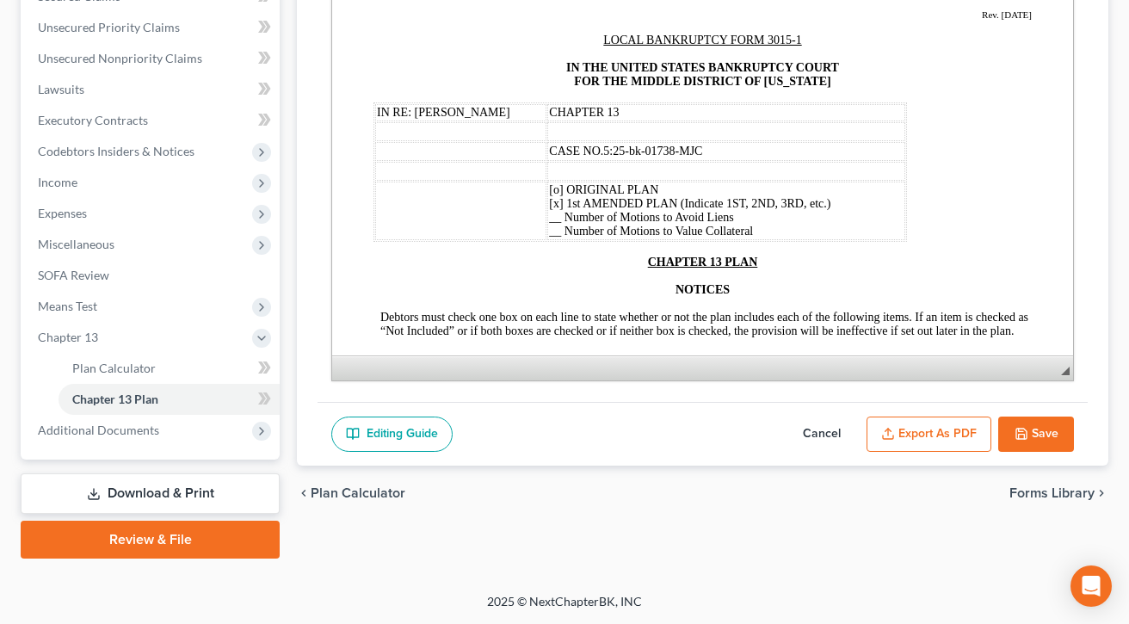
click at [918, 419] on button "Save" at bounding box center [1036, 434] width 76 height 36
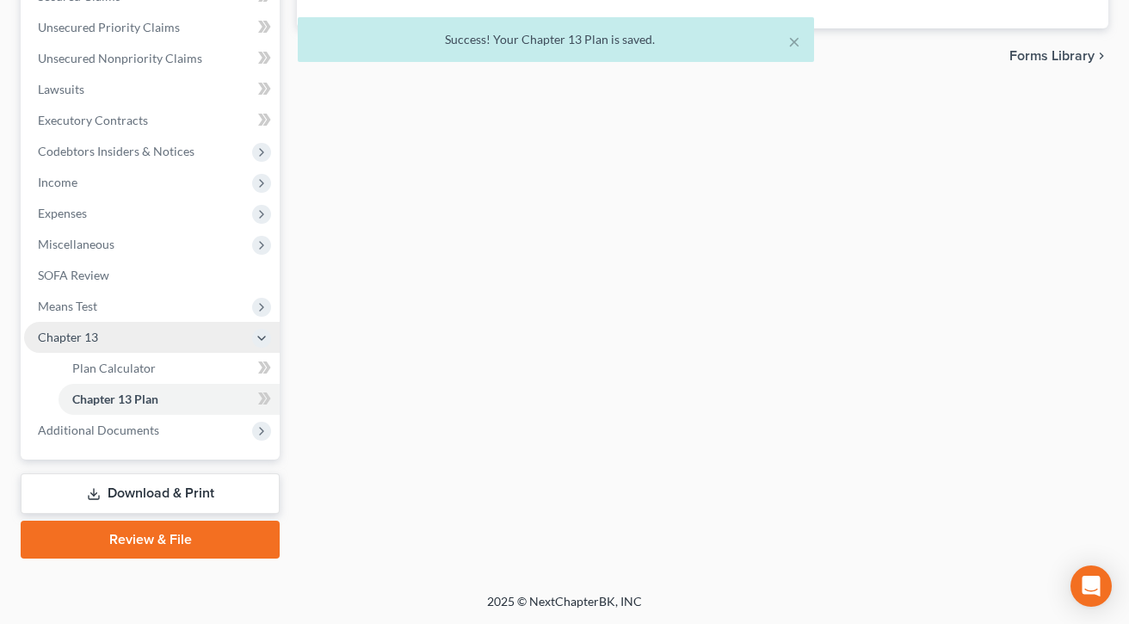
scroll to position [417, 0]
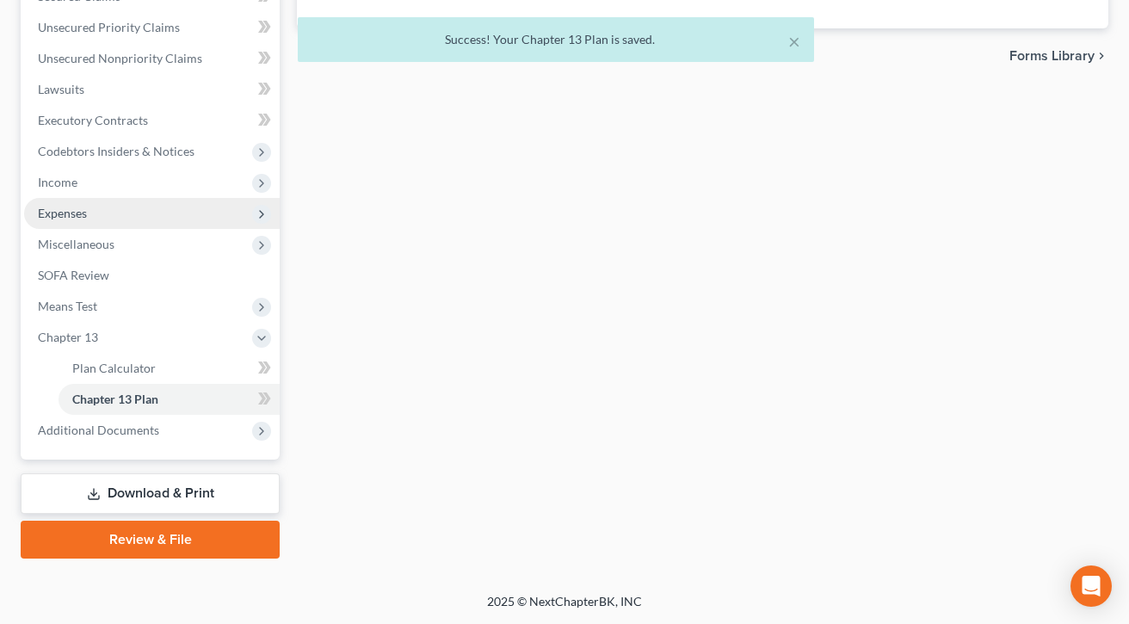
click at [173, 229] on span "Expenses" at bounding box center [151, 213] width 255 height 31
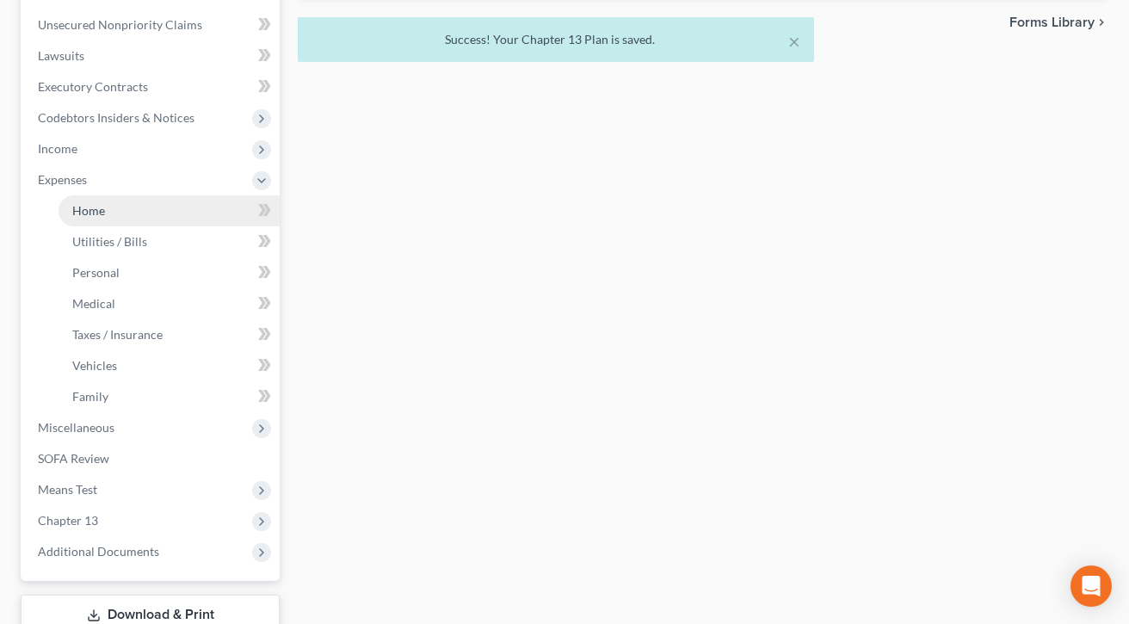
click at [163, 226] on link "Home" at bounding box center [168, 210] width 221 height 31
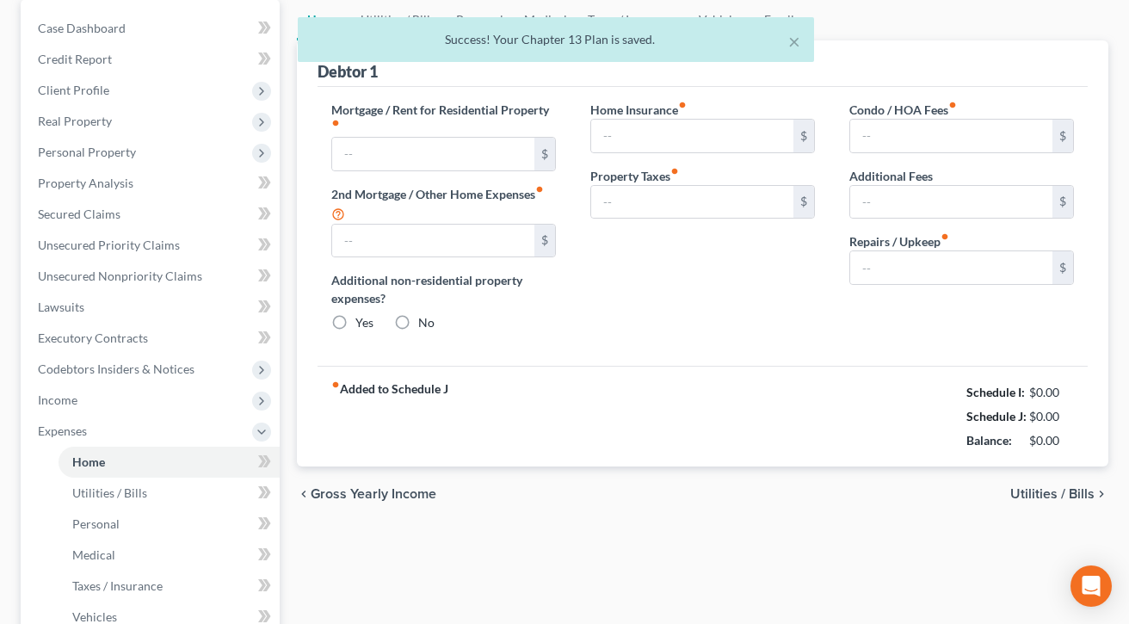
type input "2,366.95"
type input "0.00"
radio input "true"
type input "0.00"
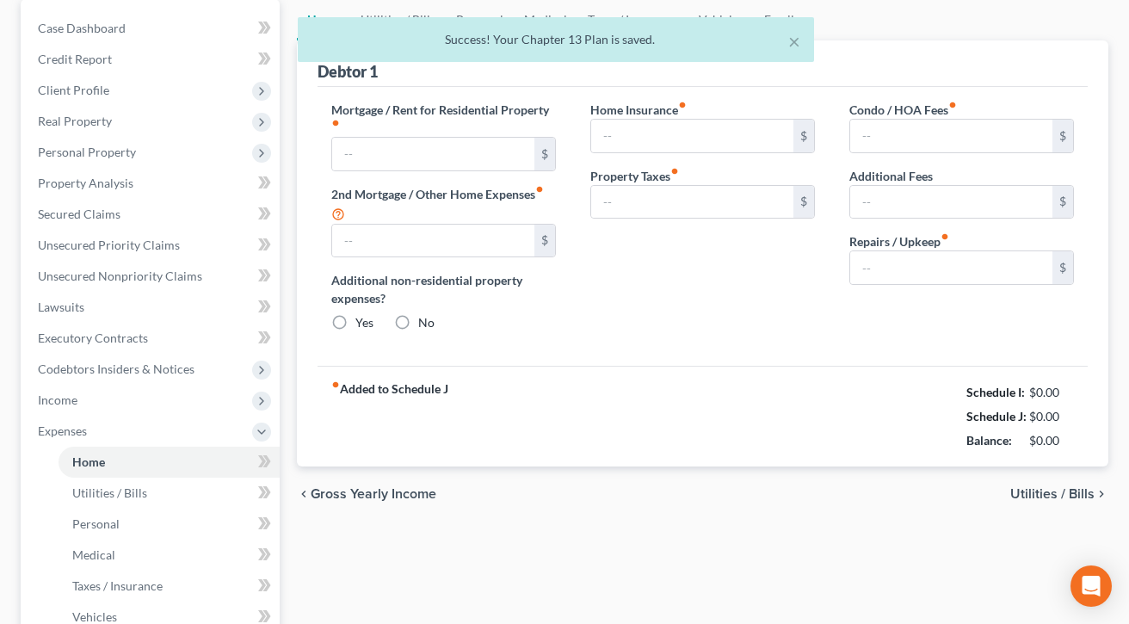
type input "0.00"
type input "100.00"
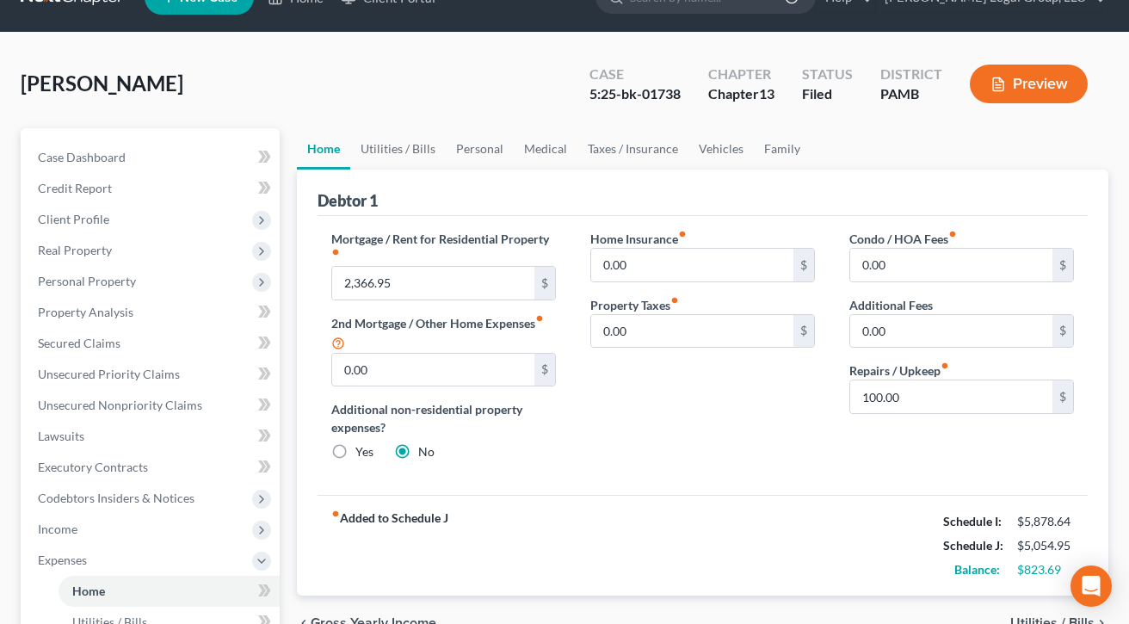
scroll to position [69, 0]
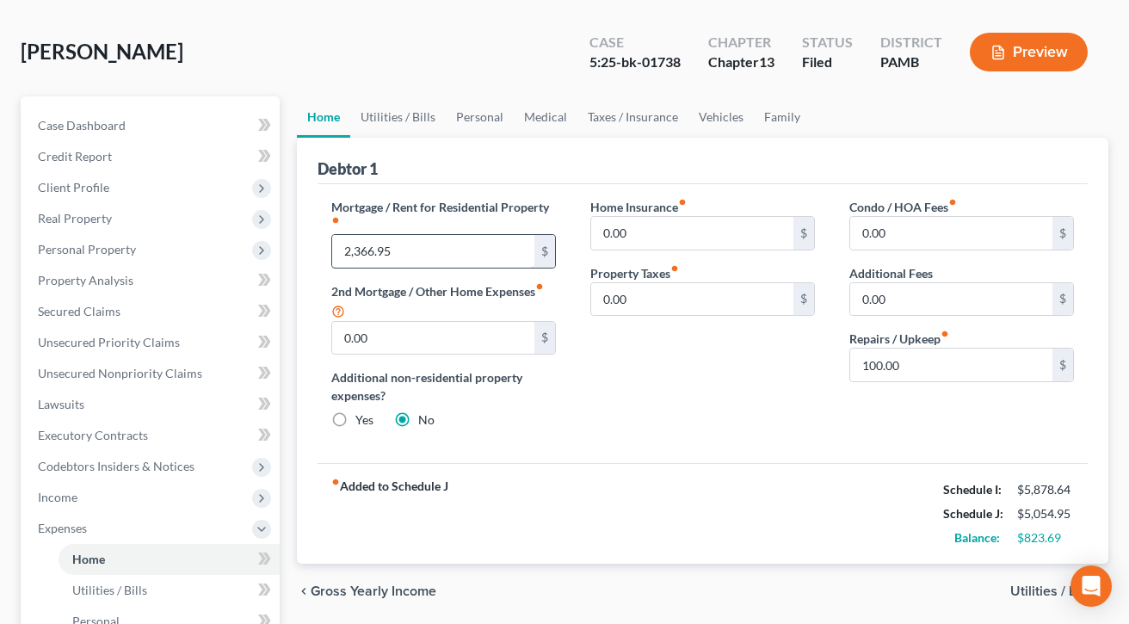
click at [482, 268] on input "2,366.95" at bounding box center [433, 251] width 202 height 33
type input "2,224.46"
click at [679, 184] on div "Debtor 1" at bounding box center [702, 161] width 770 height 46
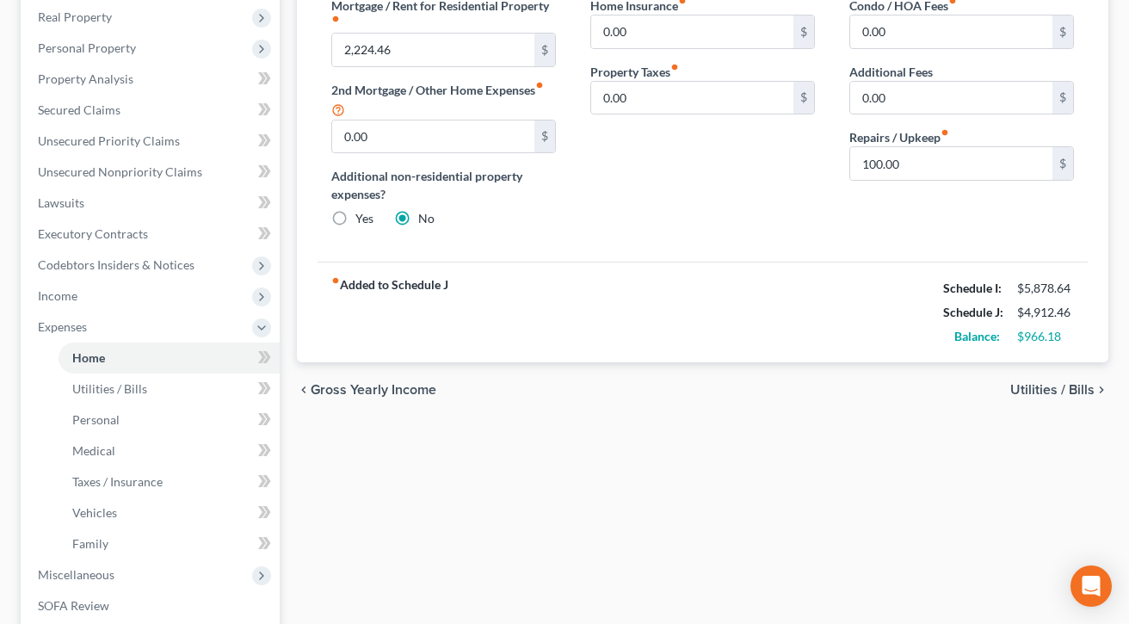
scroll to position [275, 0]
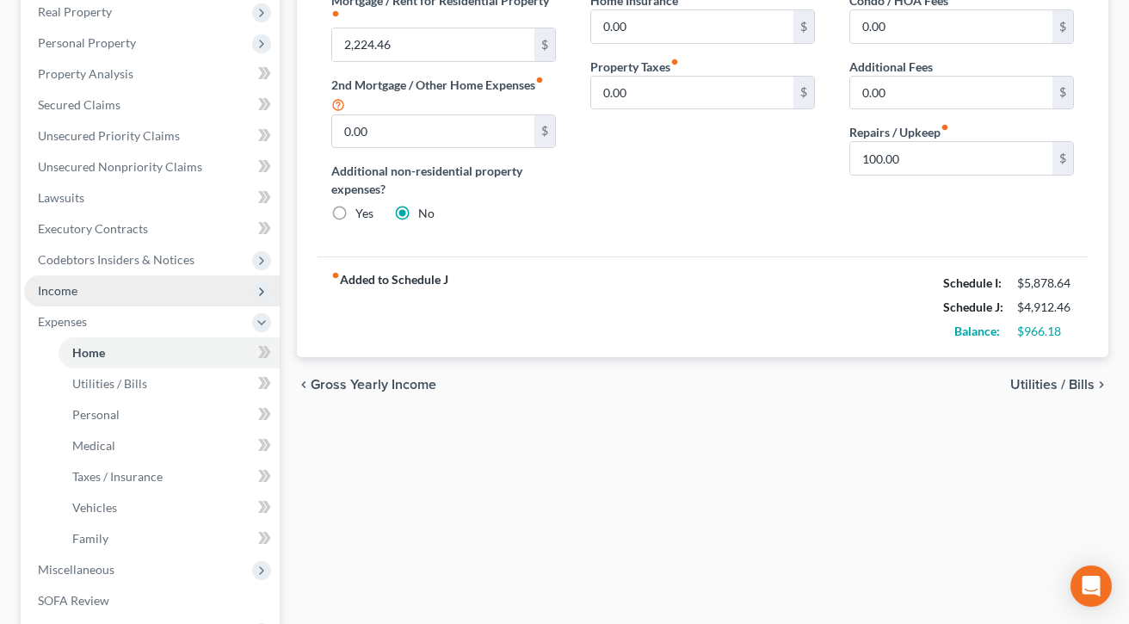
click at [193, 306] on span "Income" at bounding box center [151, 290] width 255 height 31
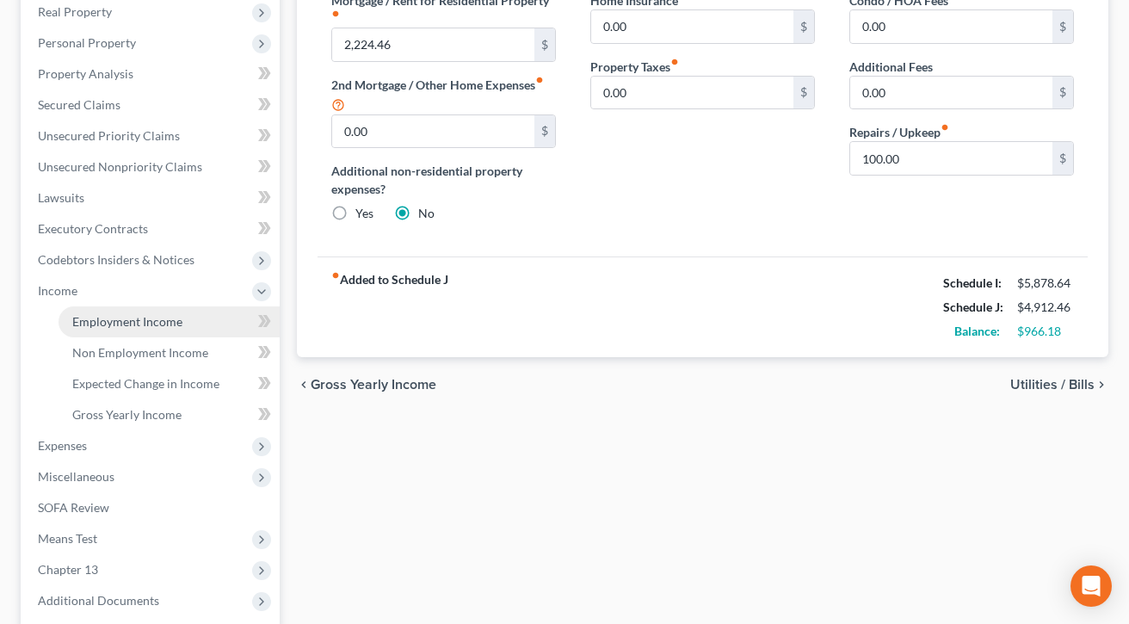
click at [163, 329] on span "Employment Income" at bounding box center [127, 321] width 110 height 15
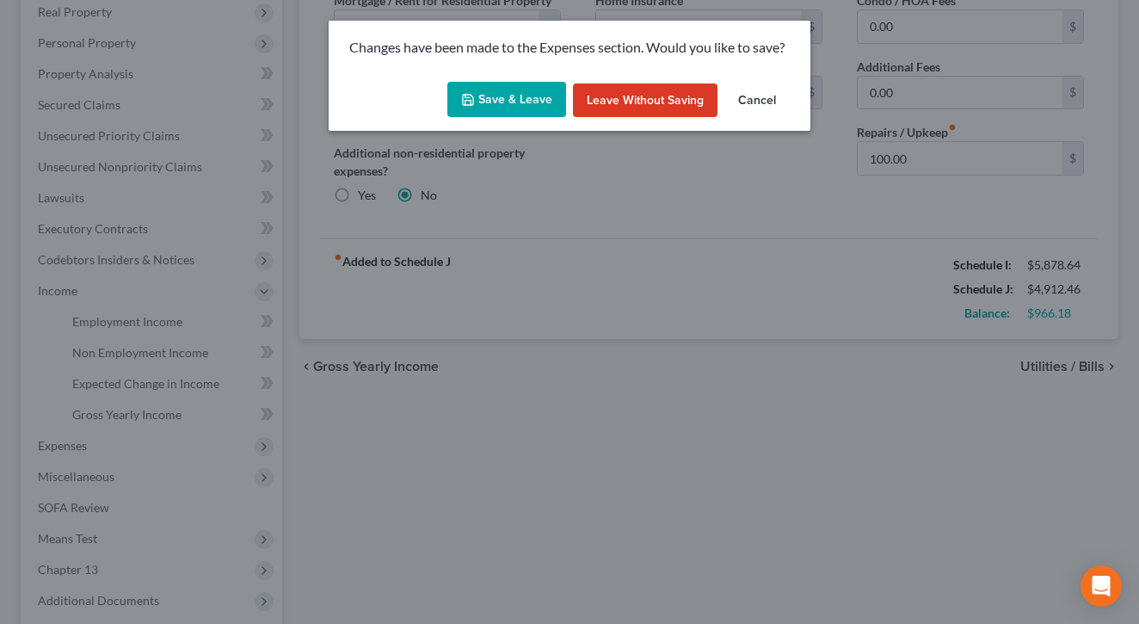
click at [521, 115] on button "Save & Leave" at bounding box center [506, 100] width 119 height 36
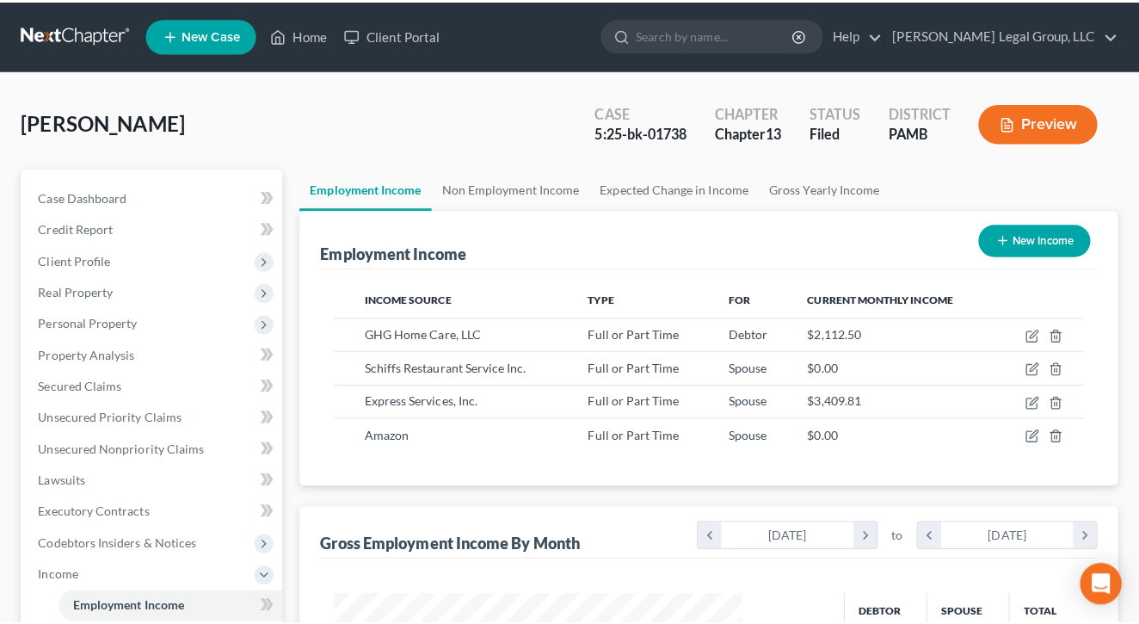
scroll to position [382, 439]
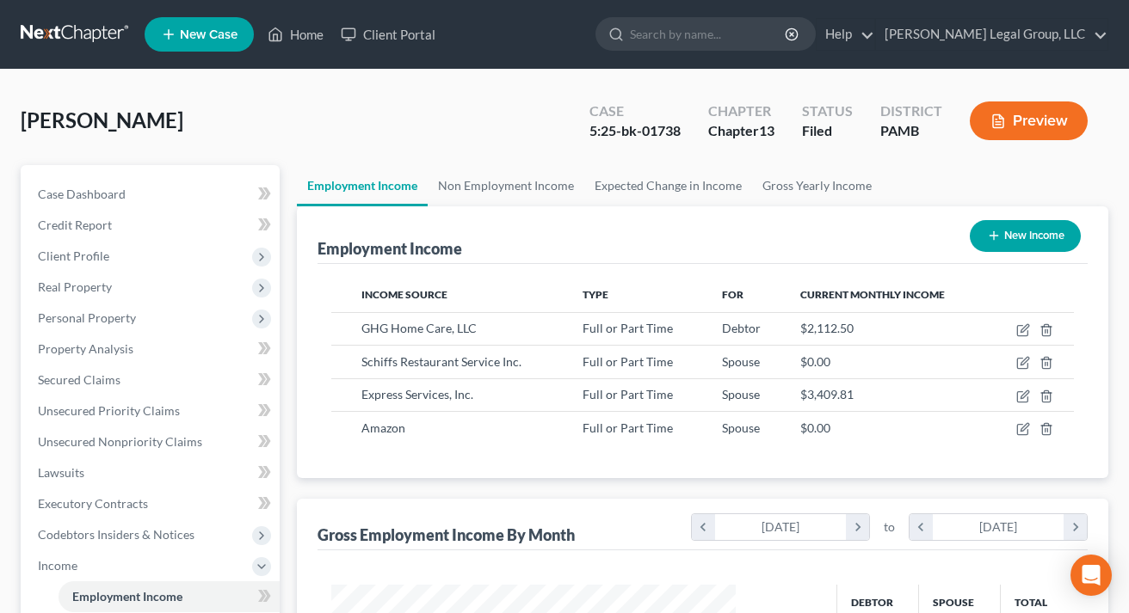
click at [918, 140] on button "Preview" at bounding box center [1028, 120] width 118 height 39
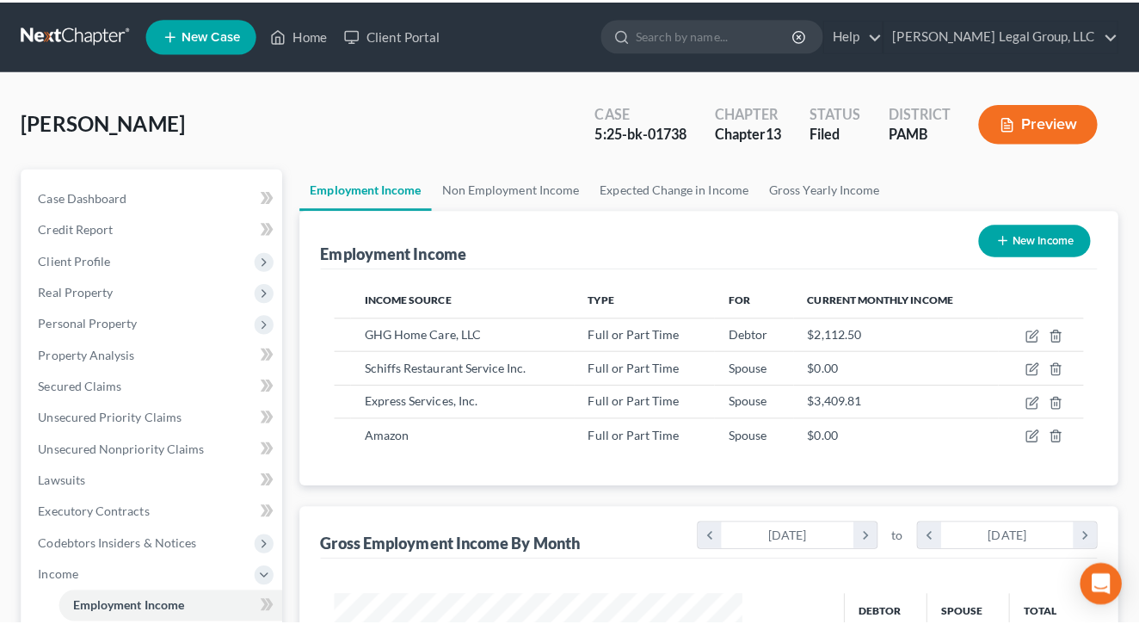
scroll to position [382, 443]
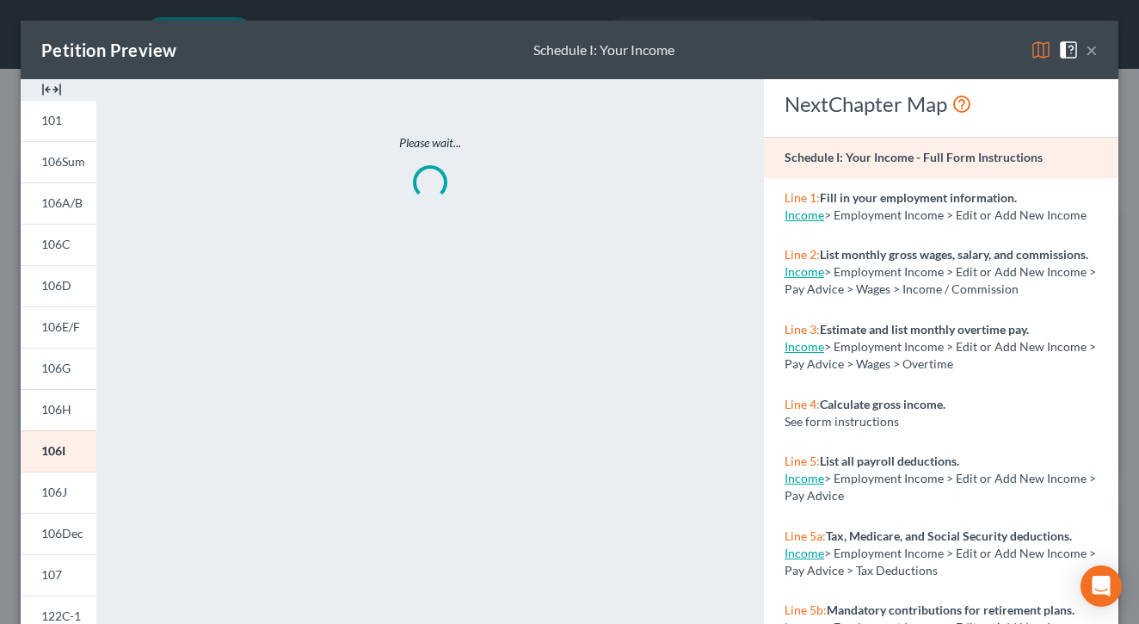
click at [918, 55] on img at bounding box center [1040, 50] width 21 height 21
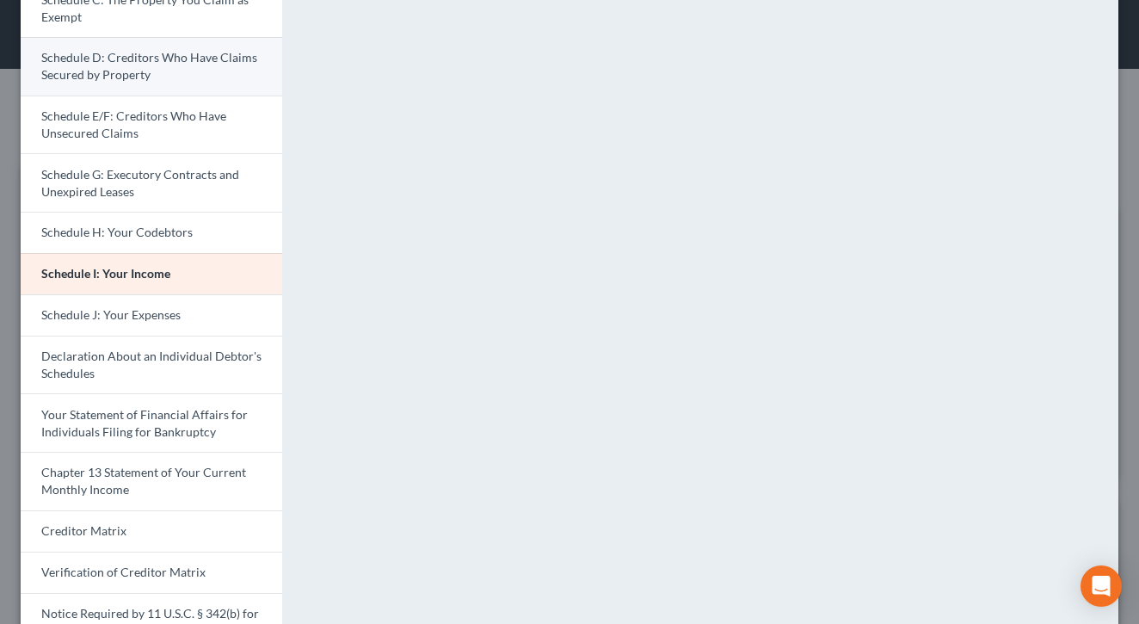
scroll to position [275, 0]
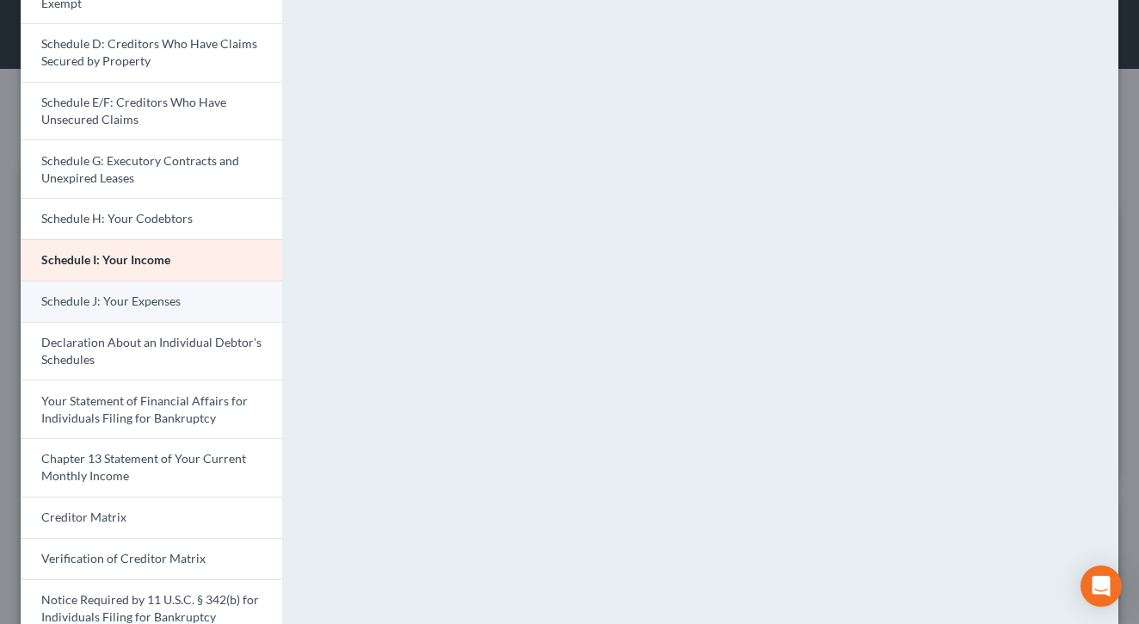
click at [117, 308] on span "Schedule J: Your Expenses" at bounding box center [110, 300] width 139 height 15
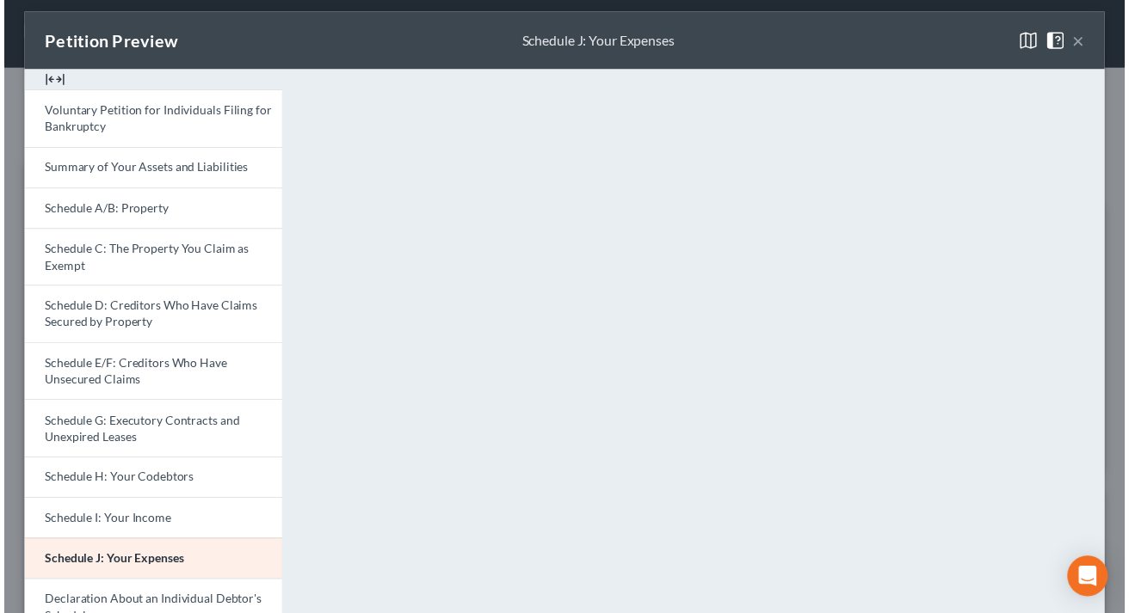
scroll to position [0, 0]
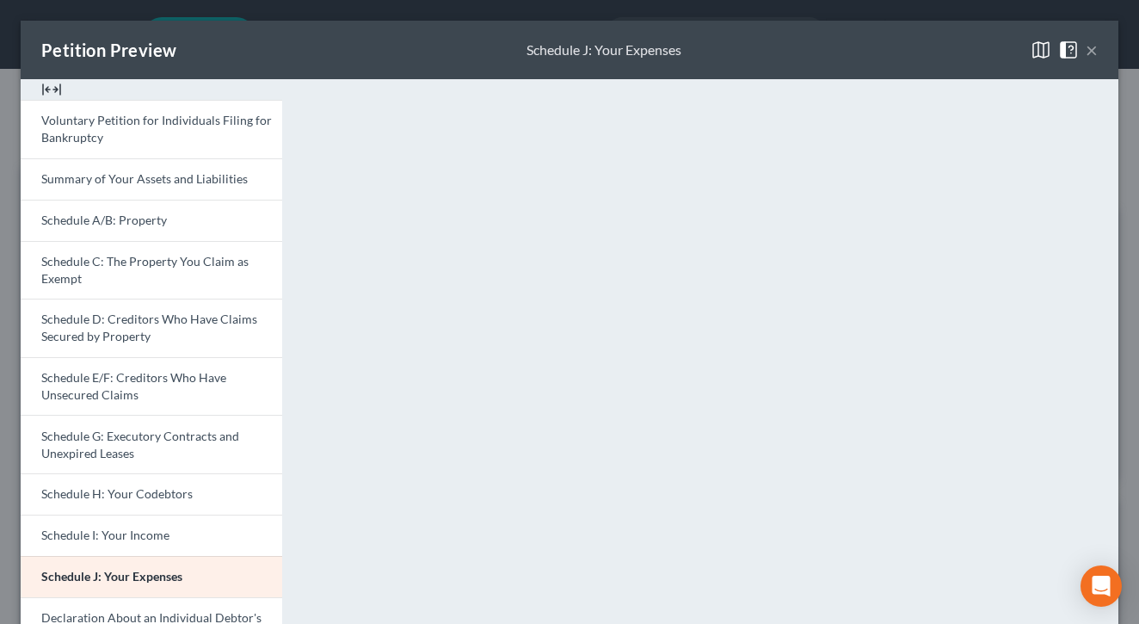
click at [918, 60] on button "×" at bounding box center [1091, 50] width 12 height 21
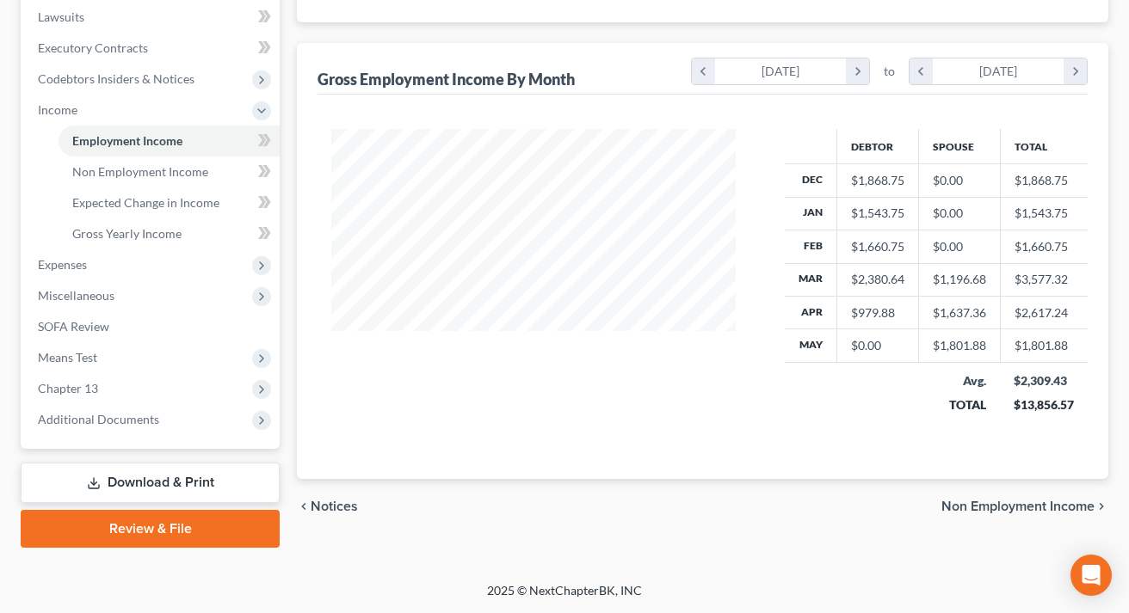
scroll to position [819, 0]
click at [148, 463] on link "Download & Print" at bounding box center [150, 483] width 259 height 40
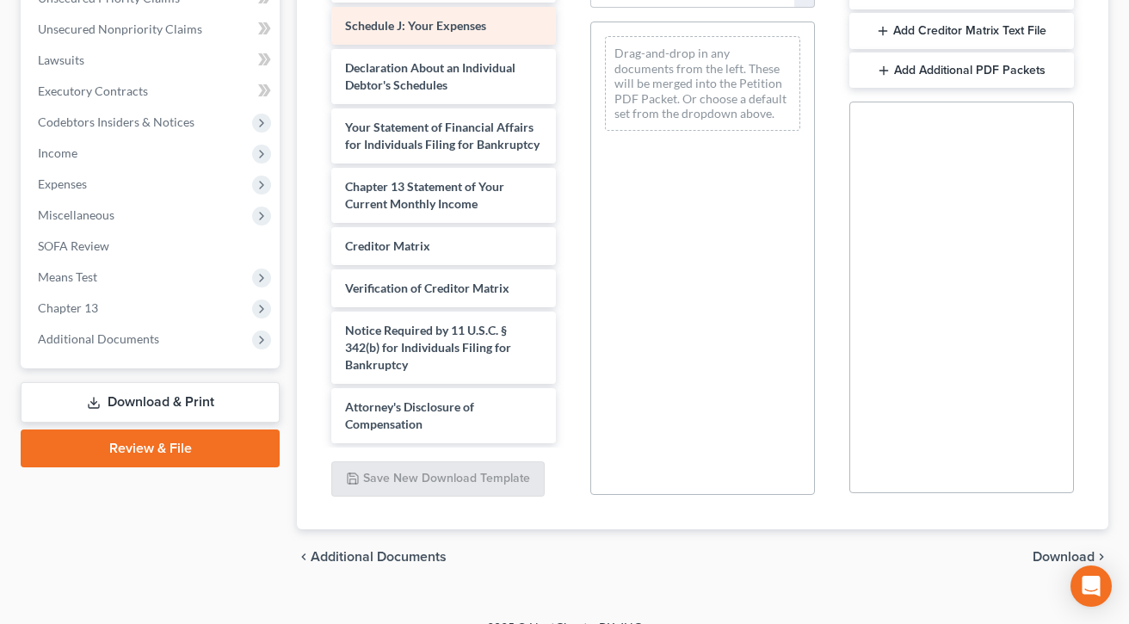
scroll to position [688, 0]
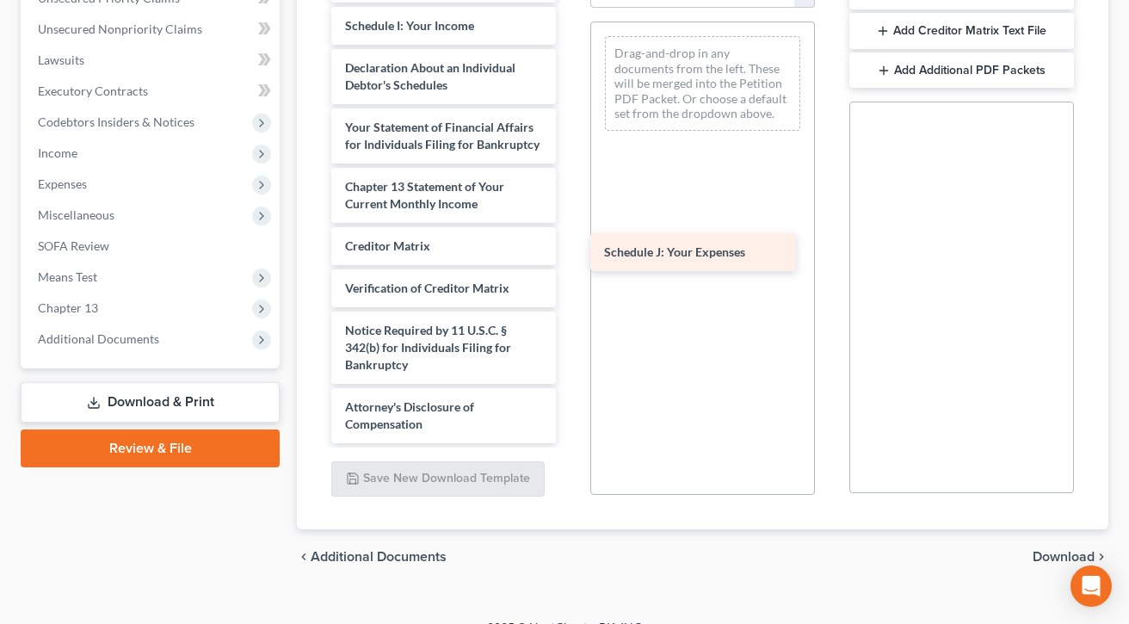
drag, startPoint x: 430, startPoint y: 333, endPoint x: 678, endPoint y: 268, distance: 256.0
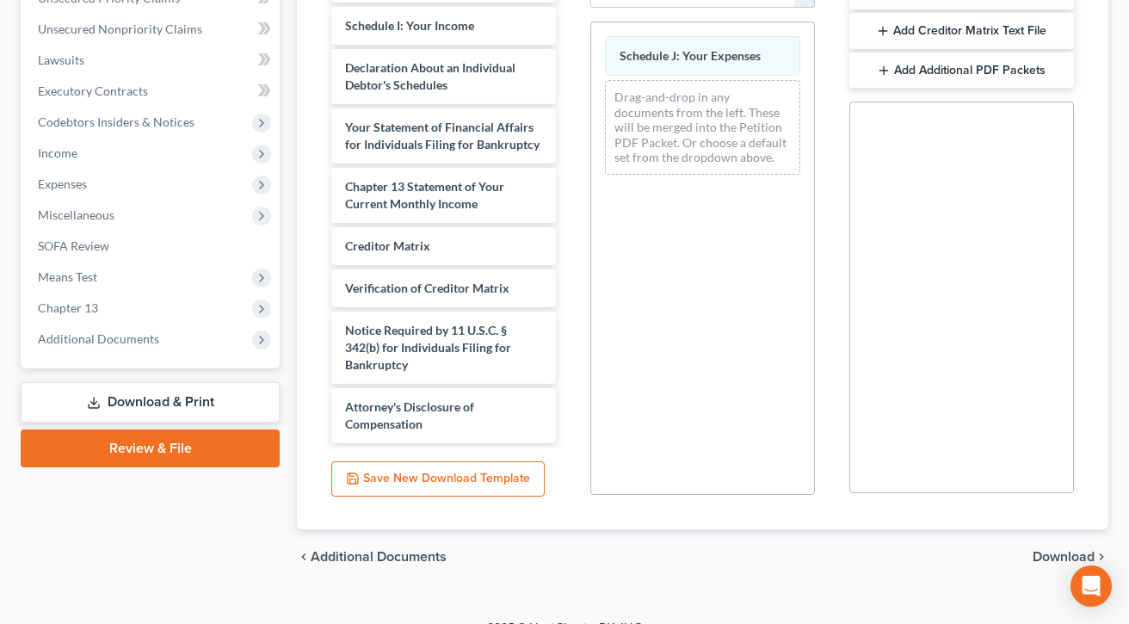
select select "2"
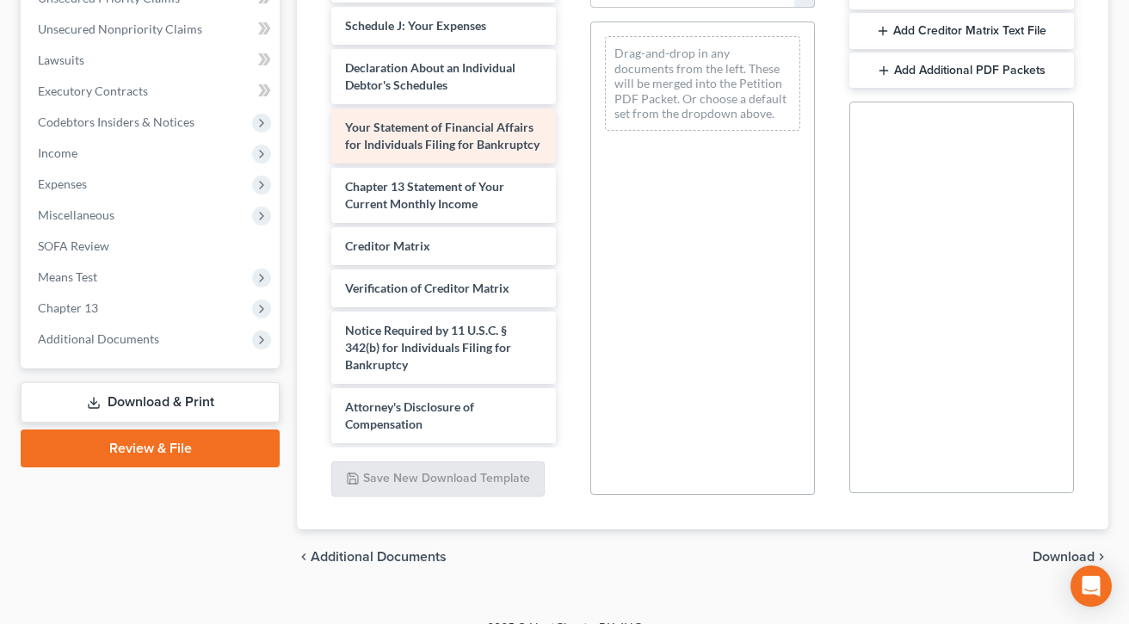
scroll to position [580, 0]
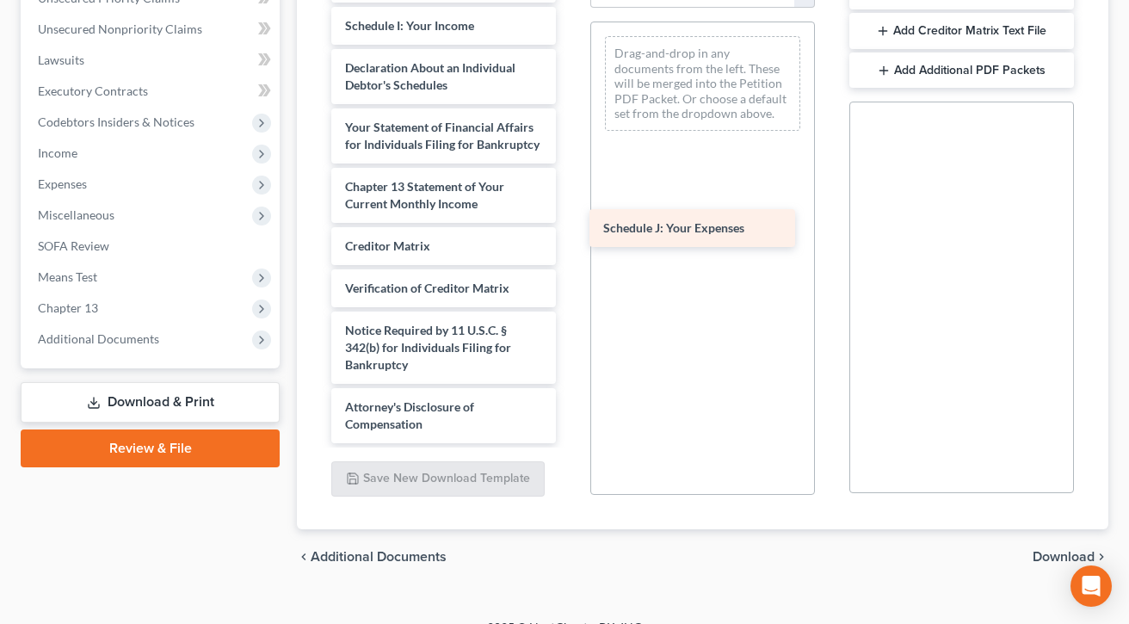
drag, startPoint x: 450, startPoint y: 264, endPoint x: 697, endPoint y: 235, distance: 248.6
click at [569, 235] on div "Schedule J: Your Expenses Voluntary Petition for Individuals Filing for Bankrup…" at bounding box center [443, 4] width 252 height 876
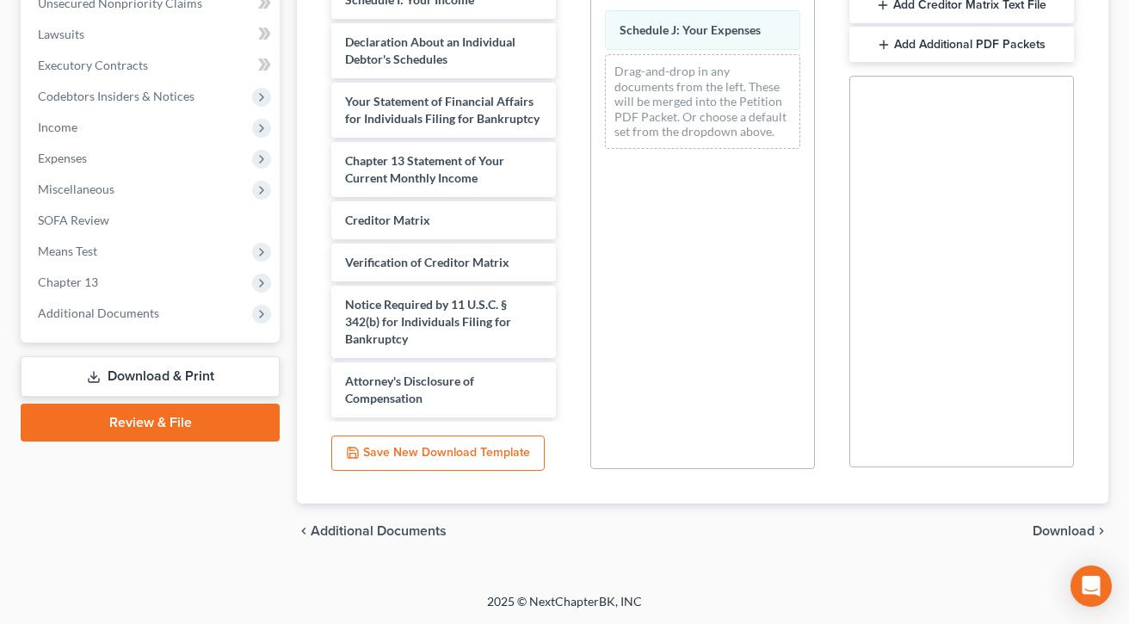
scroll to position [642, 0]
click at [918, 524] on span "Download" at bounding box center [1063, 531] width 62 height 14
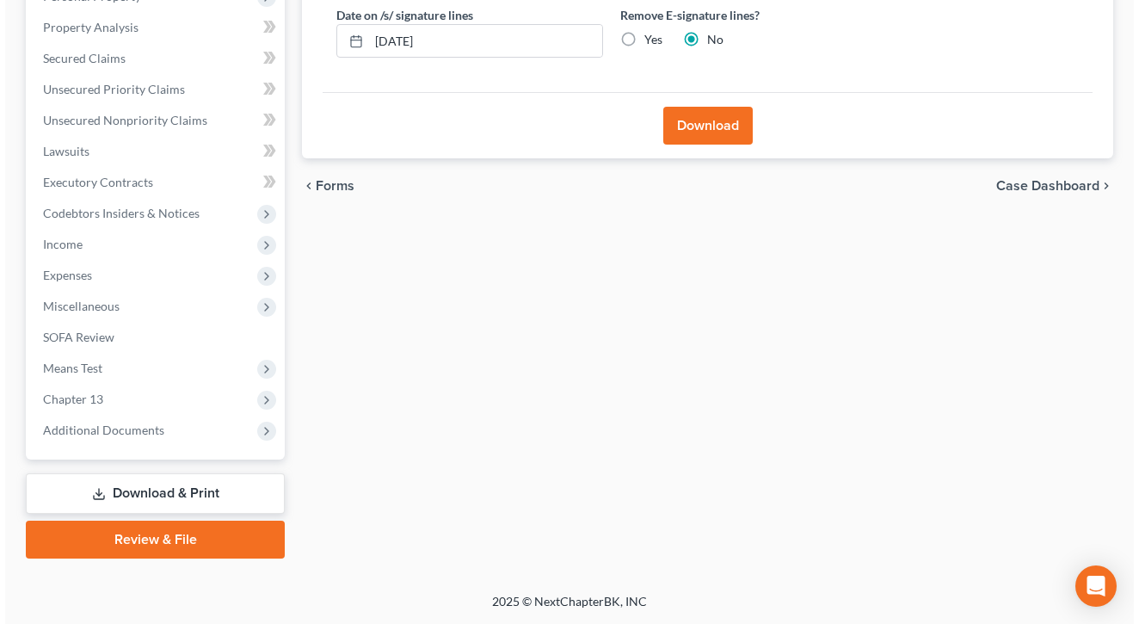
scroll to position [347, 0]
click at [719, 145] on button "Download" at bounding box center [702, 126] width 89 height 38
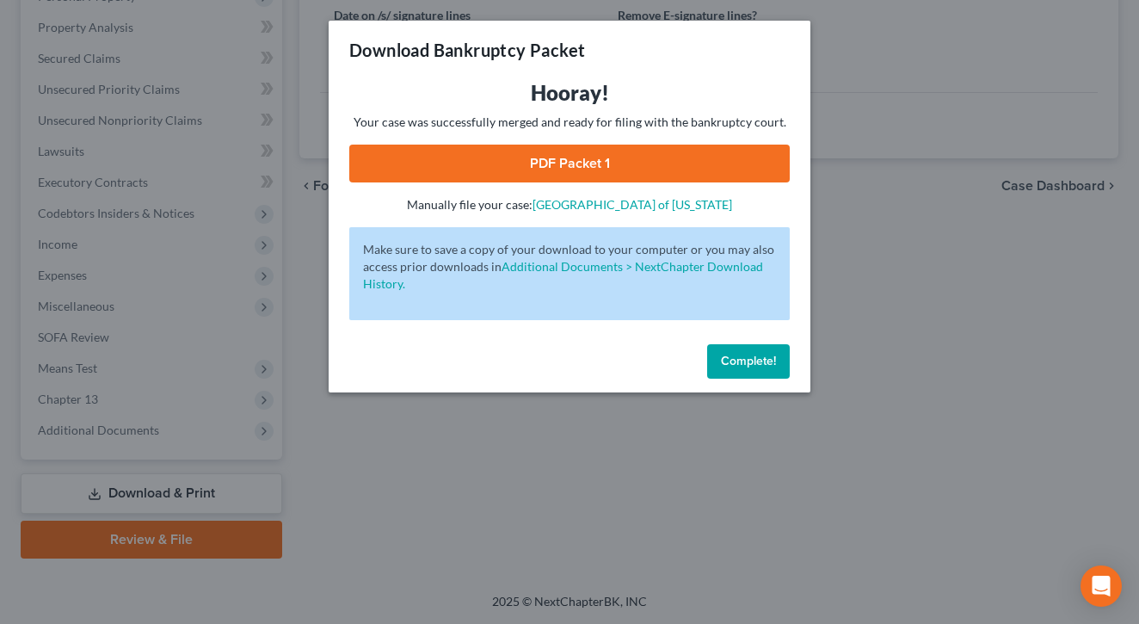
click at [587, 182] on link "PDF Packet 1" at bounding box center [569, 164] width 440 height 38
